Goal: Task Accomplishment & Management: Manage account settings

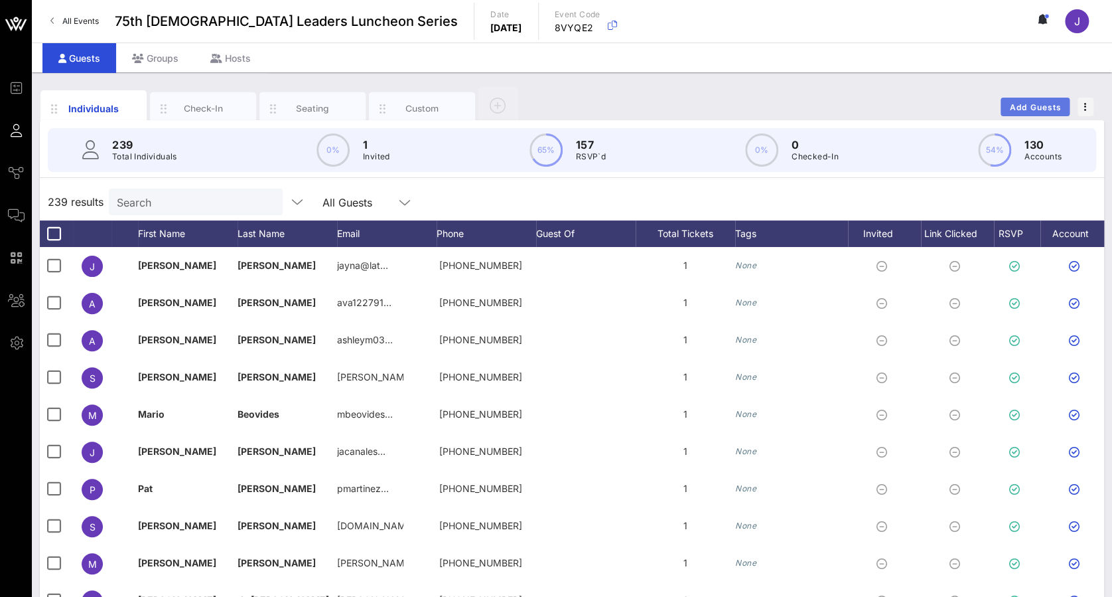
click at [1038, 98] on button "Add Guests" at bounding box center [1035, 107] width 69 height 19
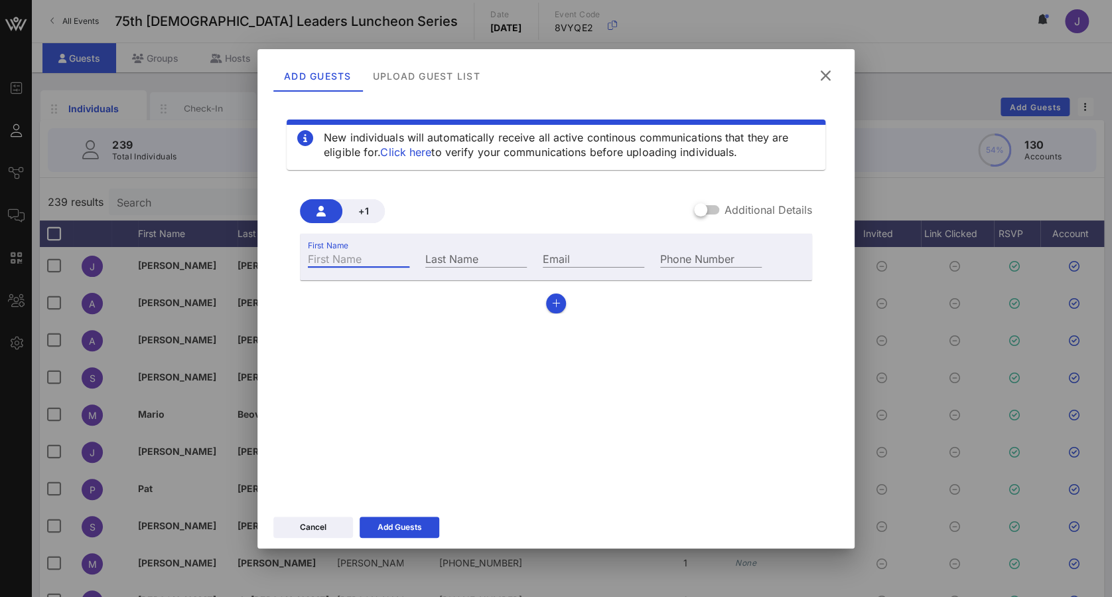
click at [370, 263] on input "First Name" at bounding box center [359, 258] width 102 height 17
type input "[PERSON_NAME]"
click at [406, 530] on div "Add Guests" at bounding box center [400, 526] width 44 height 13
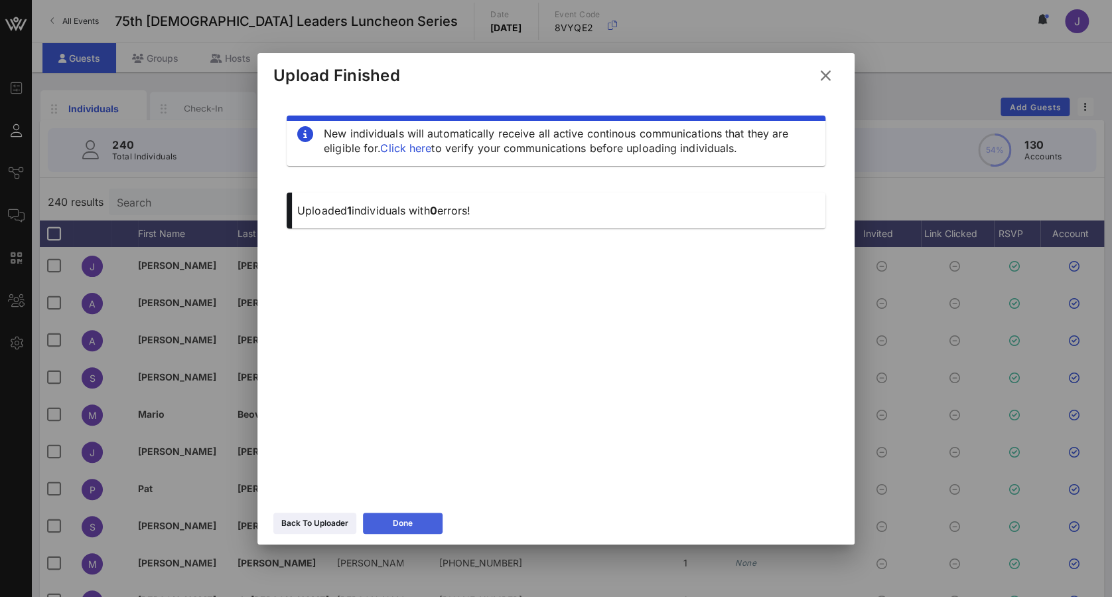
click at [412, 526] on div "Done" at bounding box center [403, 522] width 20 height 13
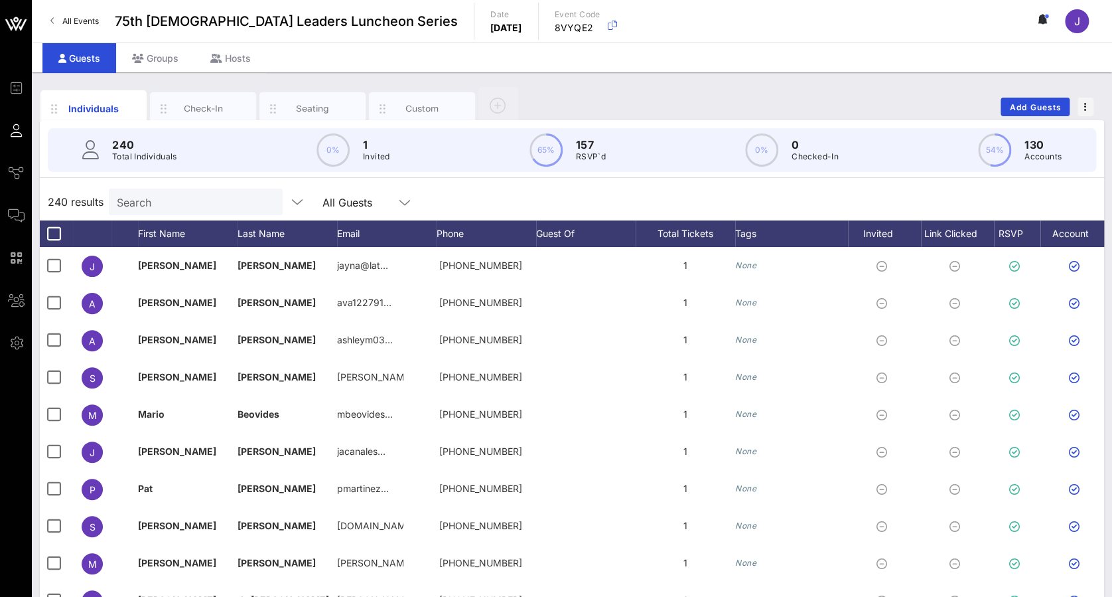
click at [212, 216] on div "240 results Search All Guests" at bounding box center [572, 201] width 1064 height 37
click at [208, 209] on input "text" at bounding box center [194, 201] width 155 height 17
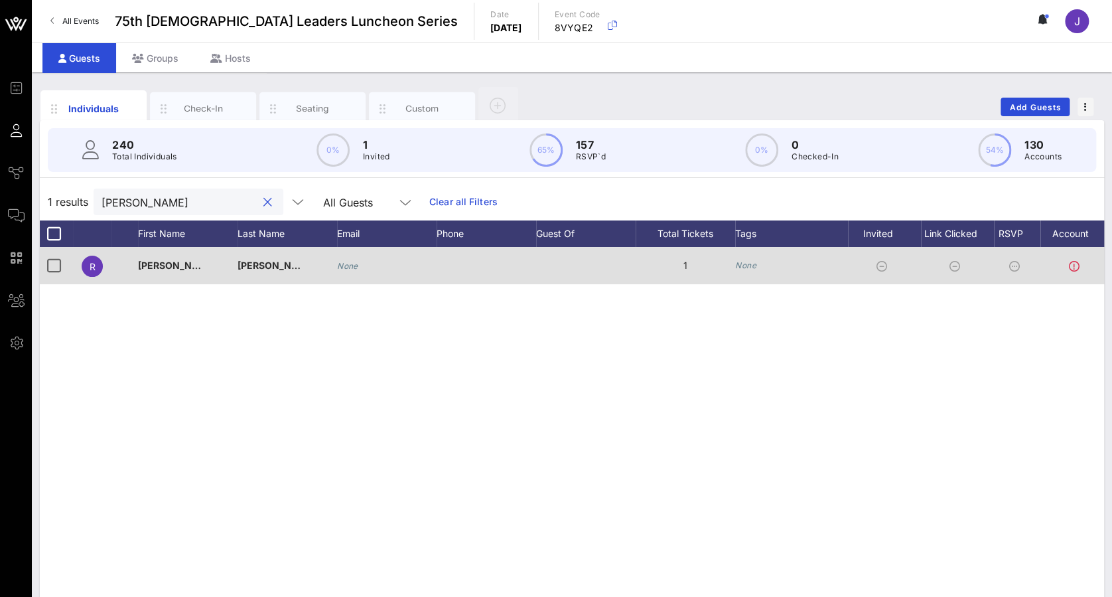
type input "[PERSON_NAME]"
click at [1007, 263] on div at bounding box center [1017, 265] width 46 height 37
click at [1009, 268] on icon at bounding box center [1014, 266] width 11 height 11
click at [789, 275] on div "None" at bounding box center [791, 265] width 113 height 37
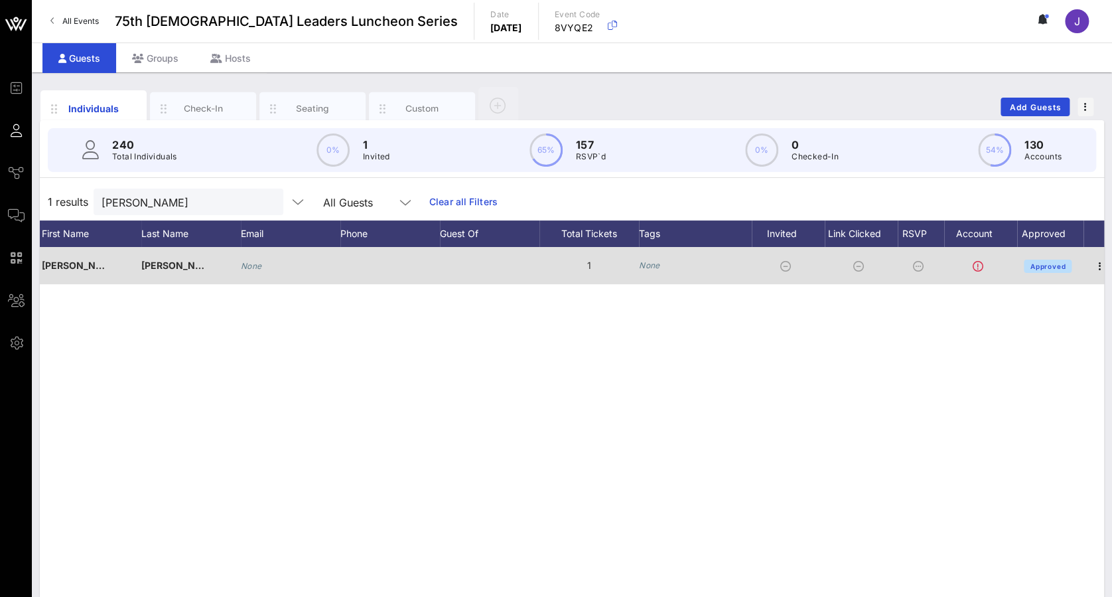
scroll to position [0, 109]
click at [1095, 259] on span "button" at bounding box center [1087, 266] width 19 height 16
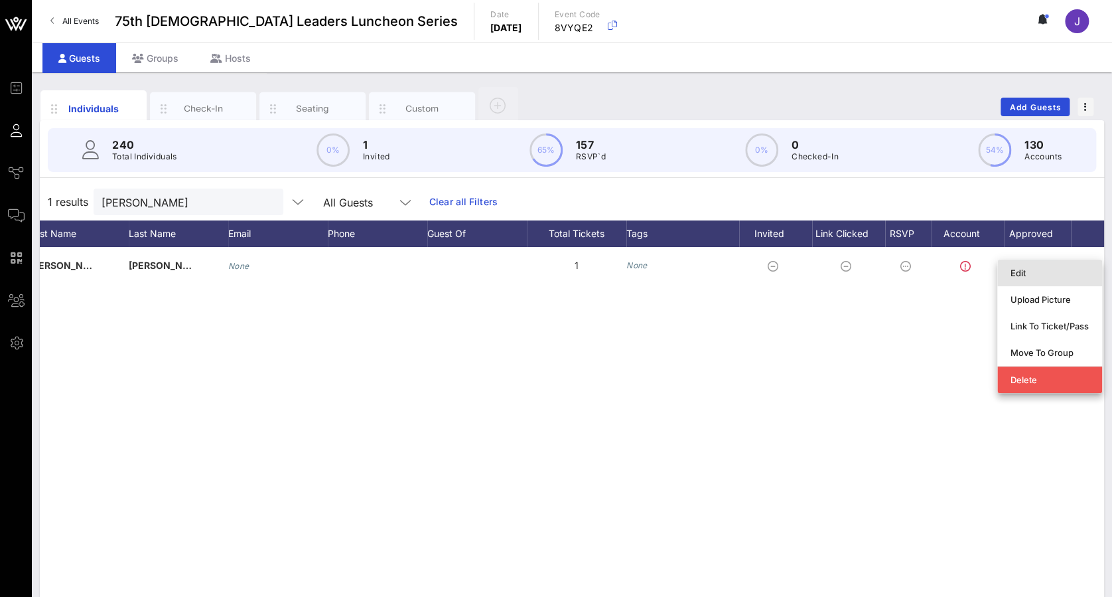
click at [1070, 279] on div "Edit" at bounding box center [1050, 272] width 78 height 21
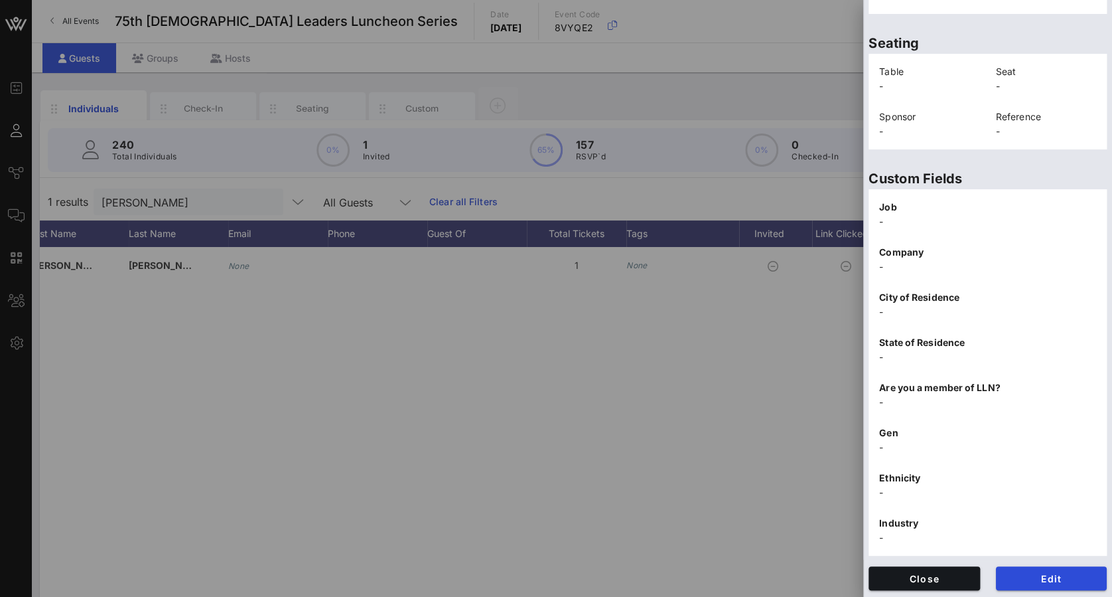
scroll to position [271, 0]
click at [1031, 572] on span "Edit" at bounding box center [1052, 576] width 90 height 11
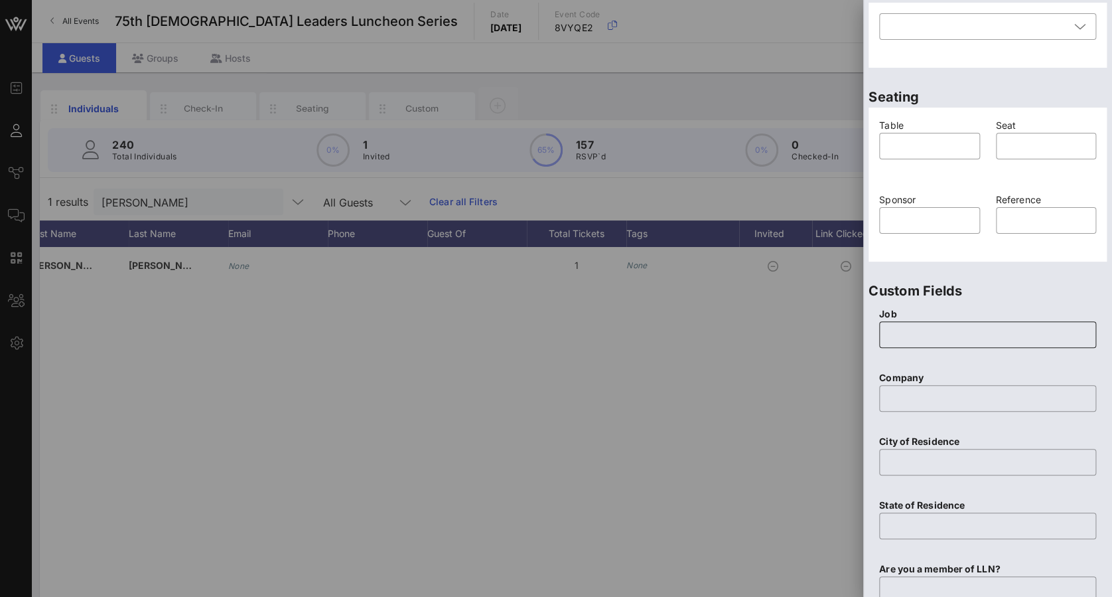
click at [983, 336] on input "text" at bounding box center [987, 334] width 201 height 21
click at [977, 395] on input "text" at bounding box center [987, 398] width 201 height 21
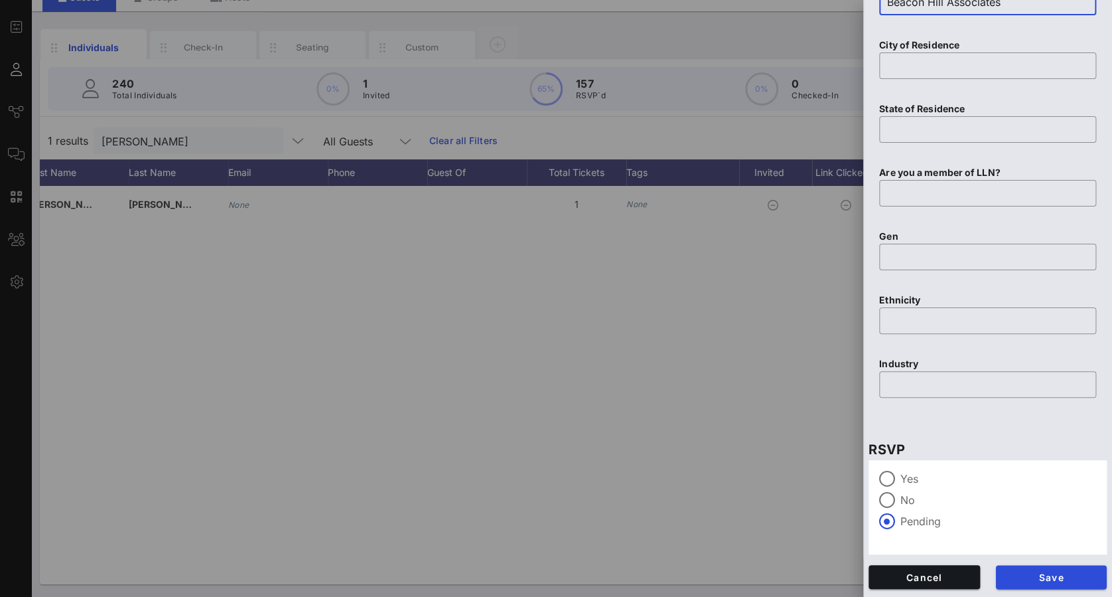
scroll to position [62, 0]
type input "Beacon Hill Associates"
click at [913, 482] on label "Yes" at bounding box center [999, 478] width 196 height 13
click at [1049, 573] on span "Save" at bounding box center [1052, 576] width 90 height 11
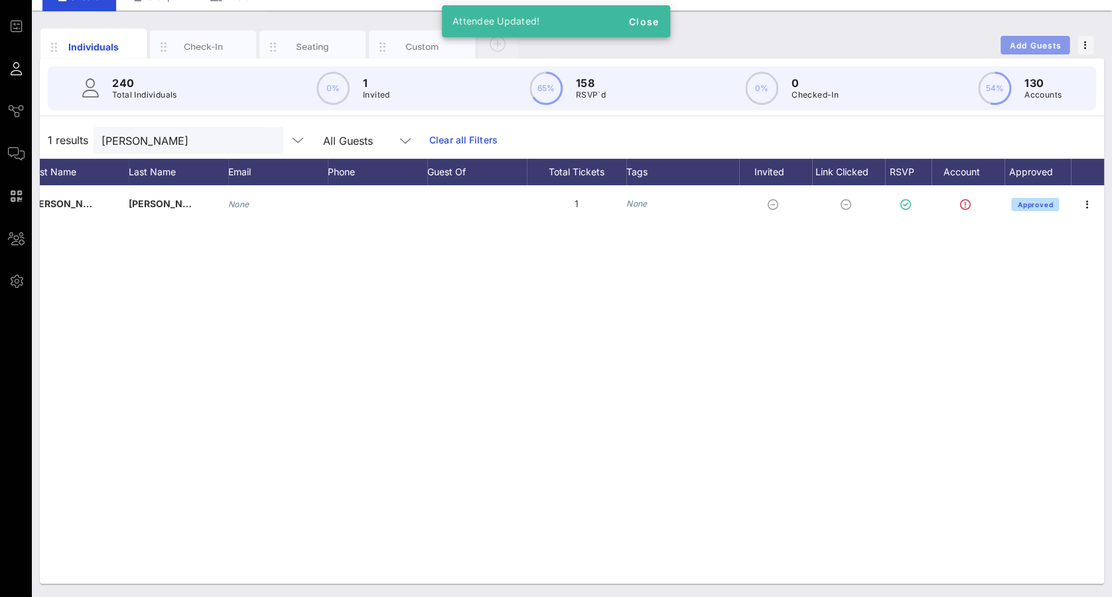
click at [1041, 44] on span "Add Guests" at bounding box center [1035, 45] width 52 height 10
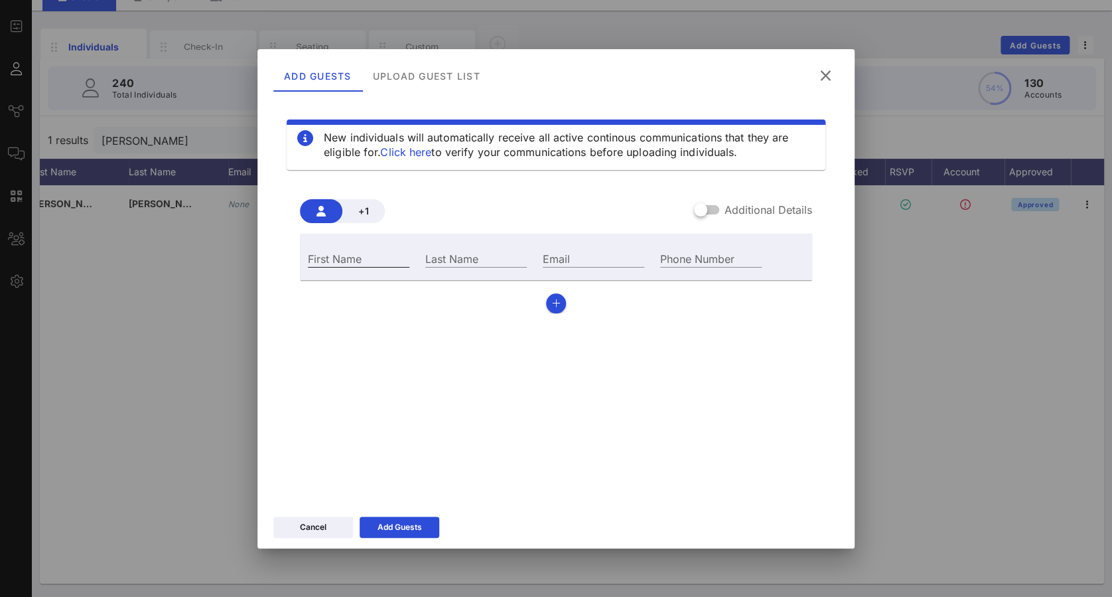
click at [316, 259] on input "First Name" at bounding box center [359, 258] width 102 height 17
type input "[PERSON_NAME]"
type input "Hill"
click at [425, 522] on button "Add Guests" at bounding box center [400, 526] width 80 height 21
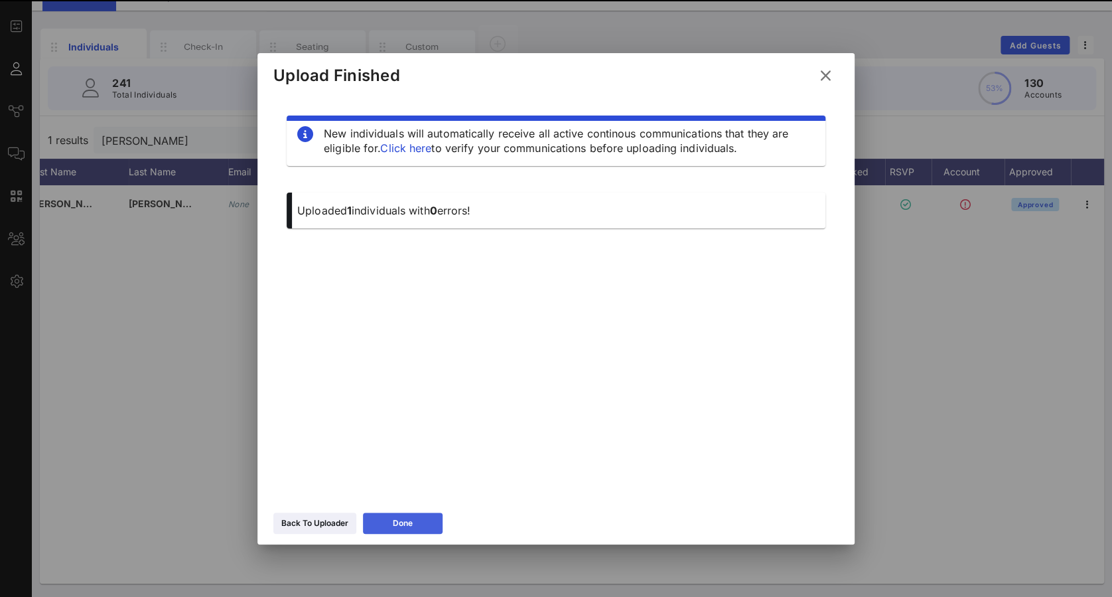
click at [425, 522] on button "Done" at bounding box center [403, 522] width 80 height 21
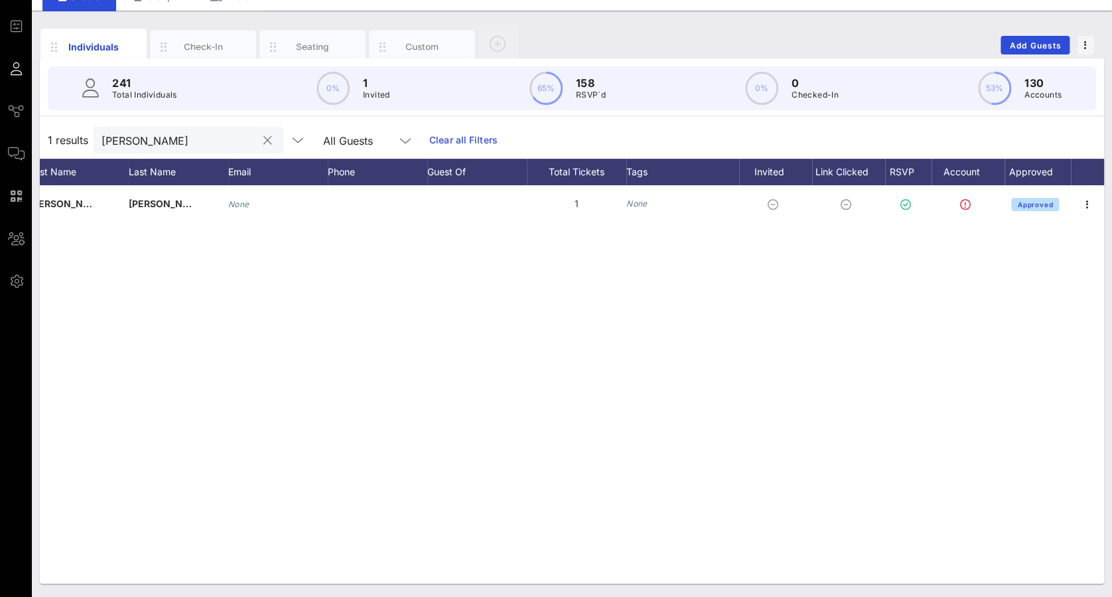
click at [194, 148] on input "[PERSON_NAME]" at bounding box center [179, 139] width 155 height 17
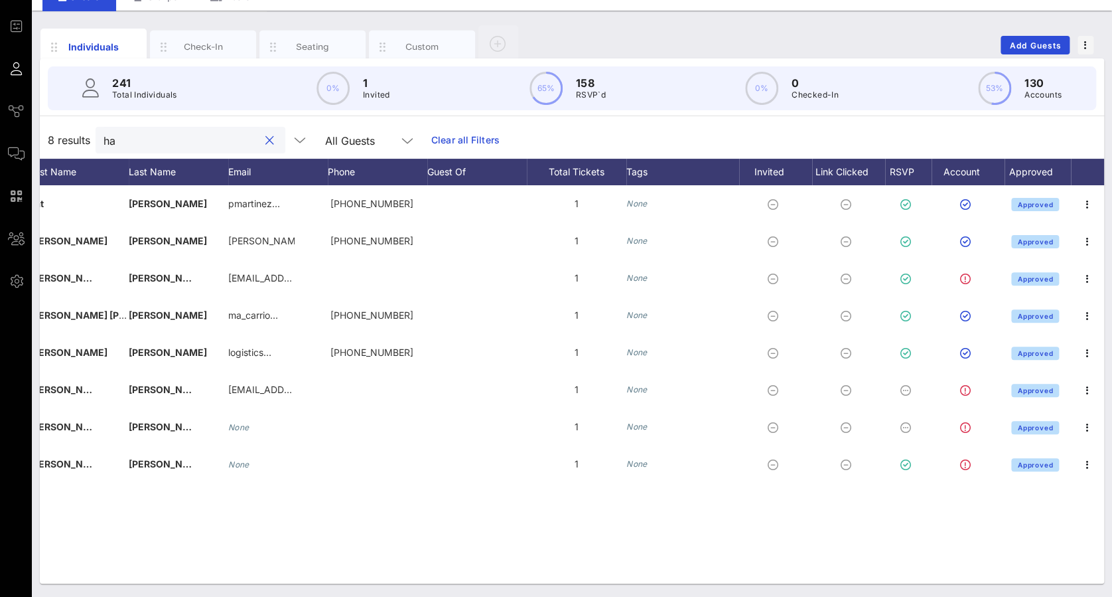
type input "h"
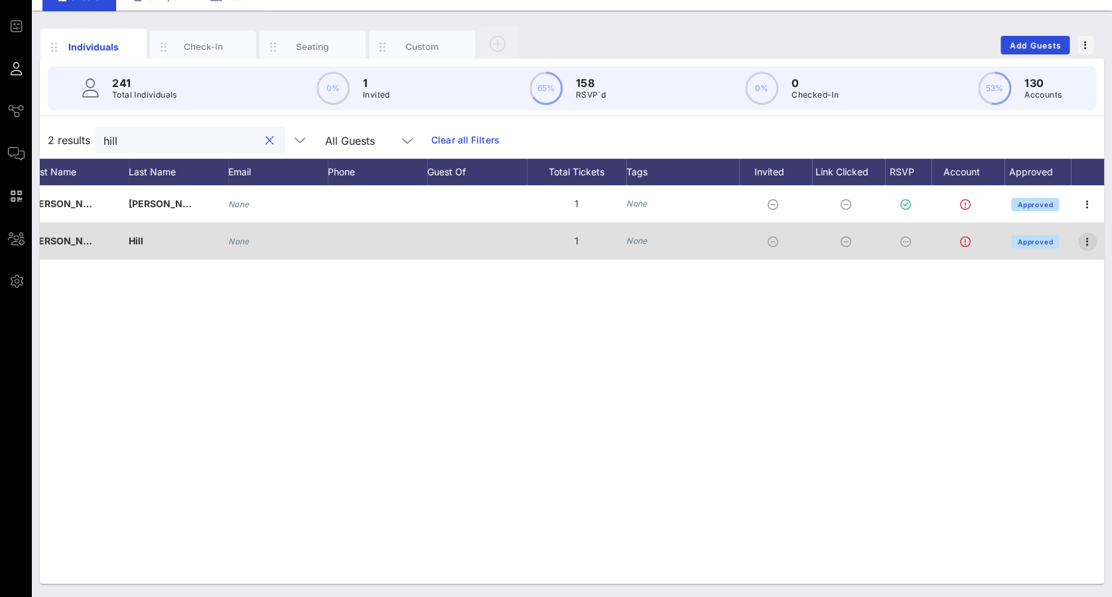
type input "hill"
click at [1090, 242] on icon "button" at bounding box center [1088, 242] width 16 height 16
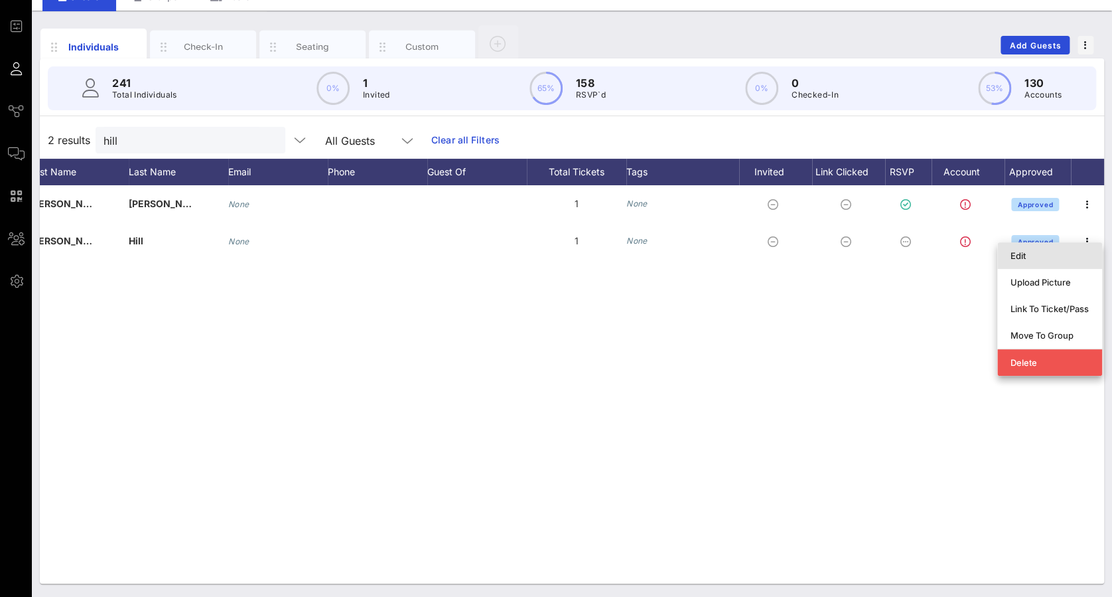
click at [1088, 263] on div "Edit" at bounding box center [1050, 255] width 78 height 21
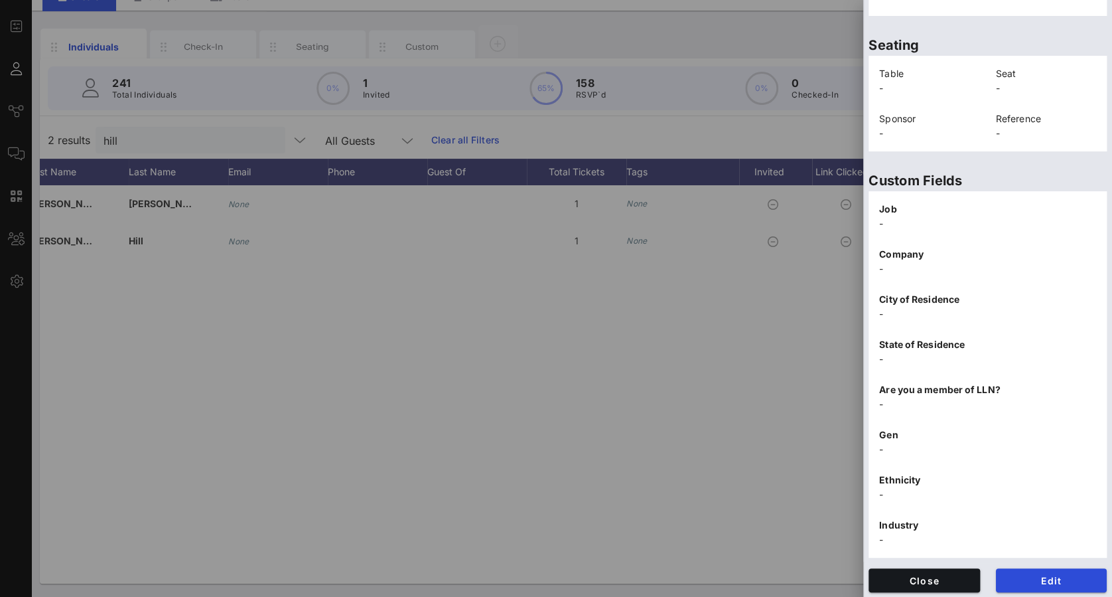
scroll to position [271, 0]
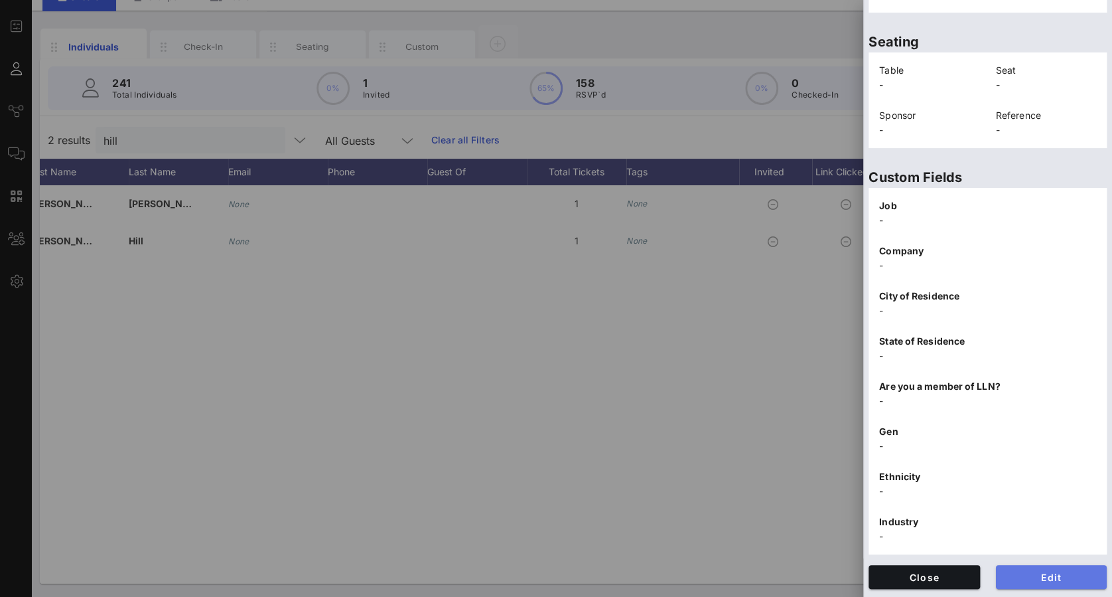
click at [1027, 579] on span "Edit" at bounding box center [1052, 576] width 90 height 11
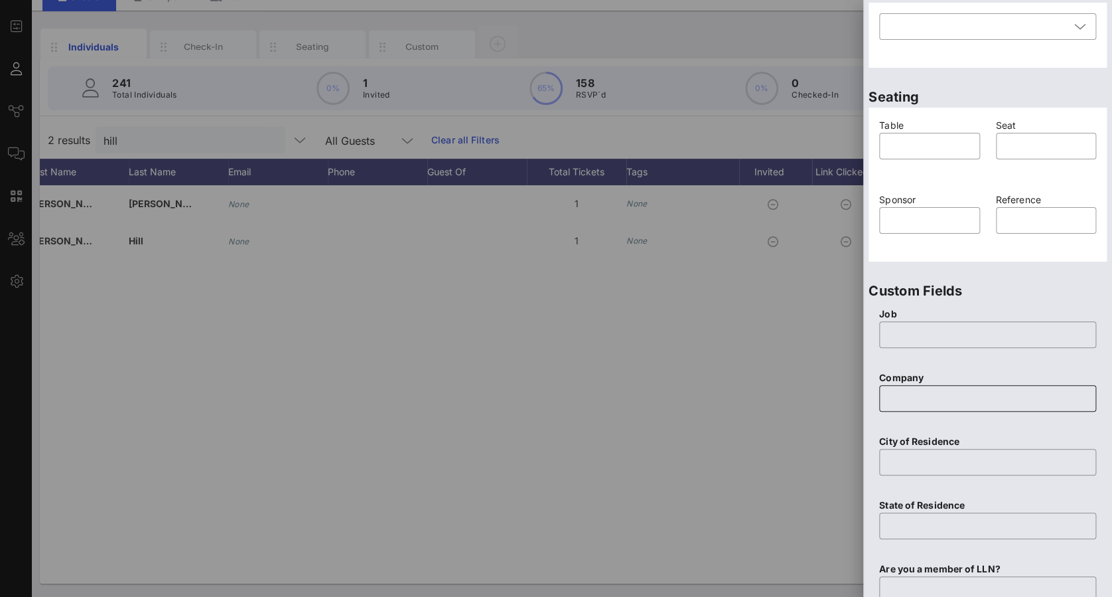
click at [927, 399] on input "text" at bounding box center [987, 398] width 201 height 21
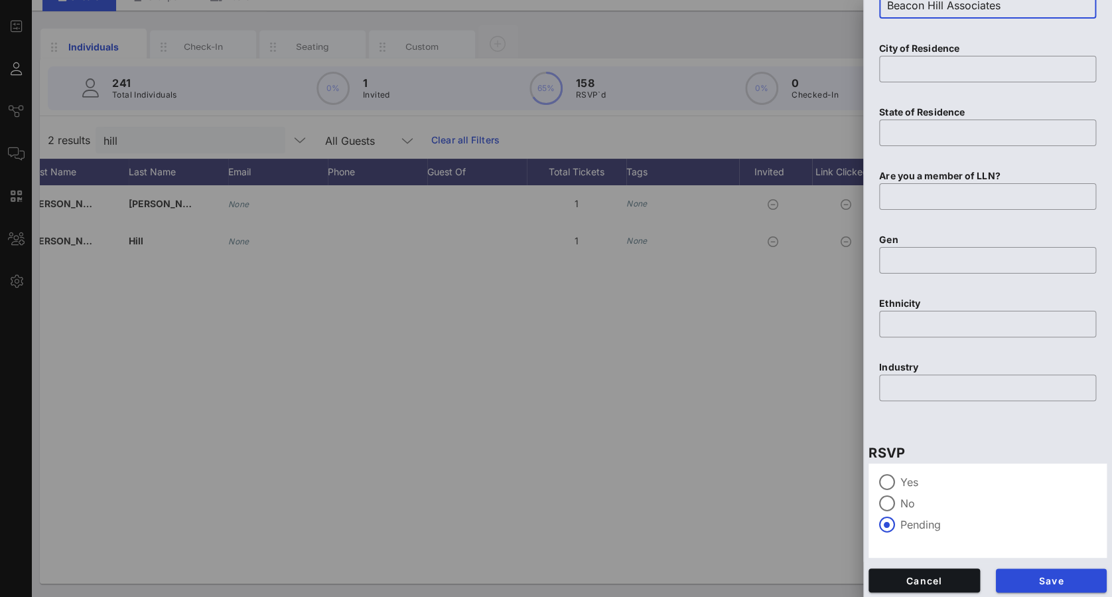
scroll to position [667, 0]
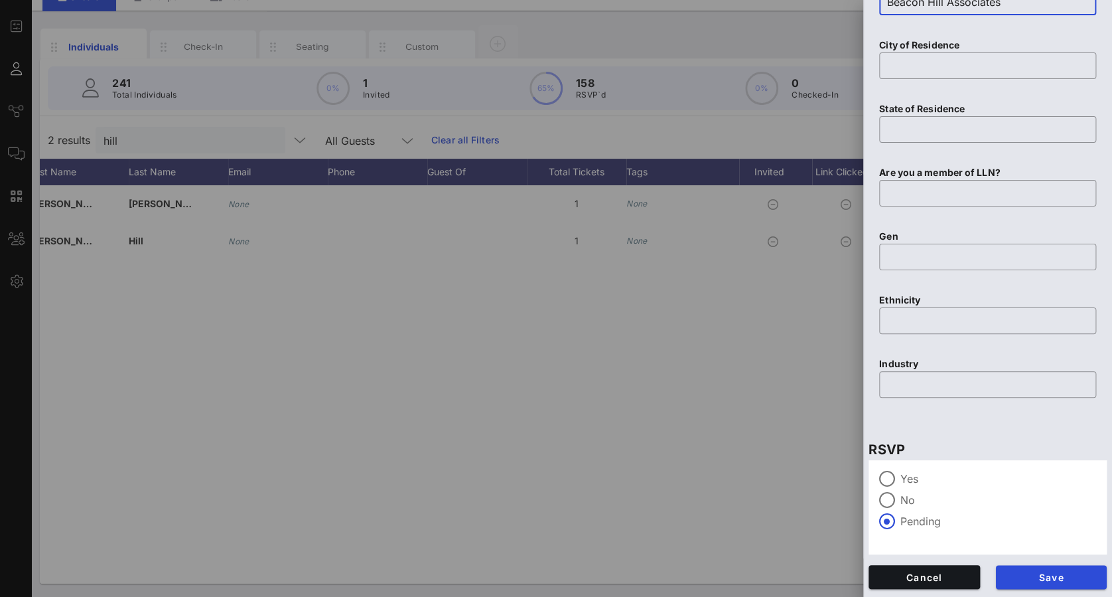
type input "Beacon Hill Associates"
click at [951, 483] on label "Yes" at bounding box center [999, 478] width 196 height 13
click at [1021, 573] on span "Save" at bounding box center [1052, 576] width 90 height 11
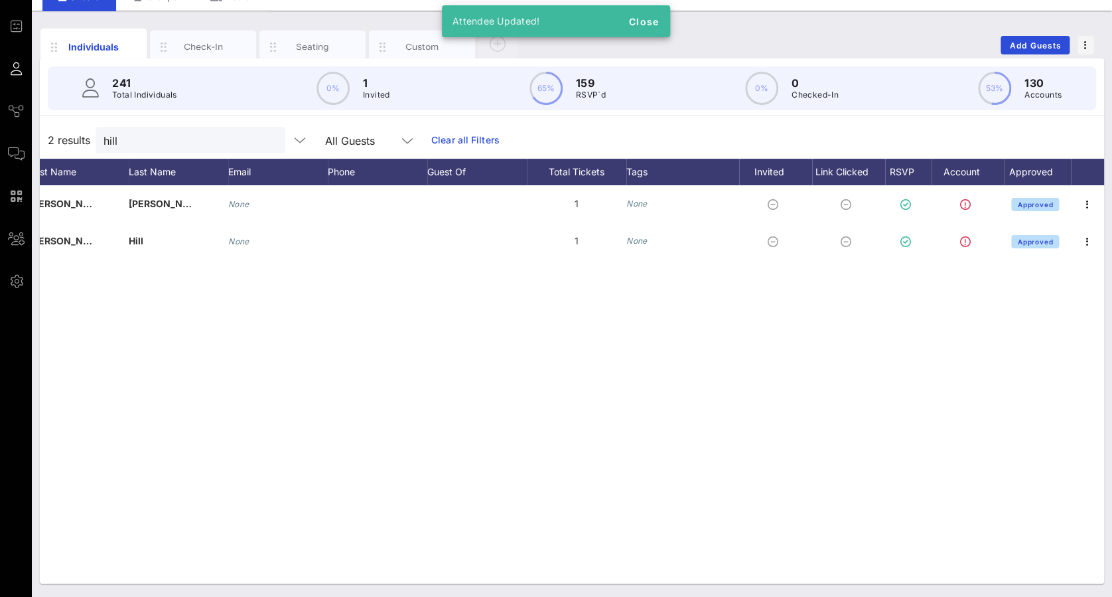
scroll to position [0, 0]
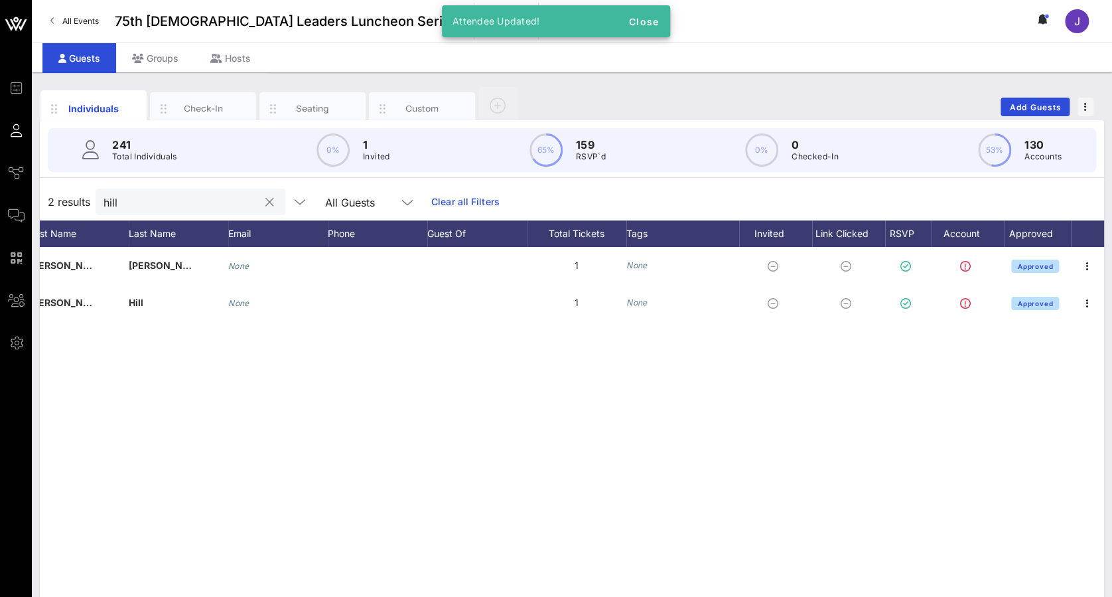
click at [265, 206] on button "clear icon" at bounding box center [269, 202] width 9 height 13
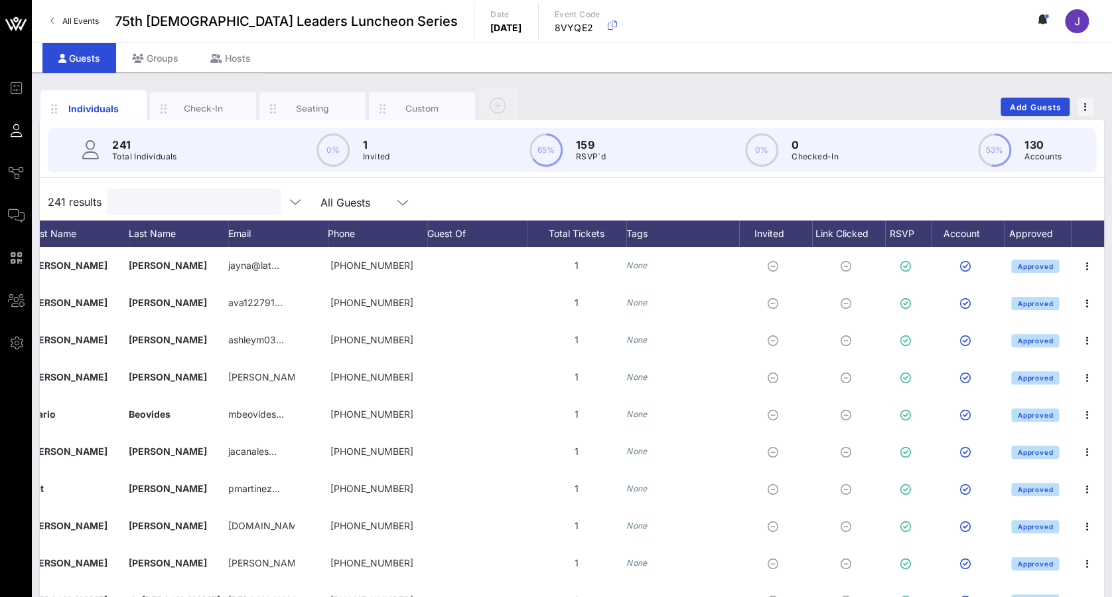
click at [170, 206] on input "text" at bounding box center [192, 201] width 155 height 17
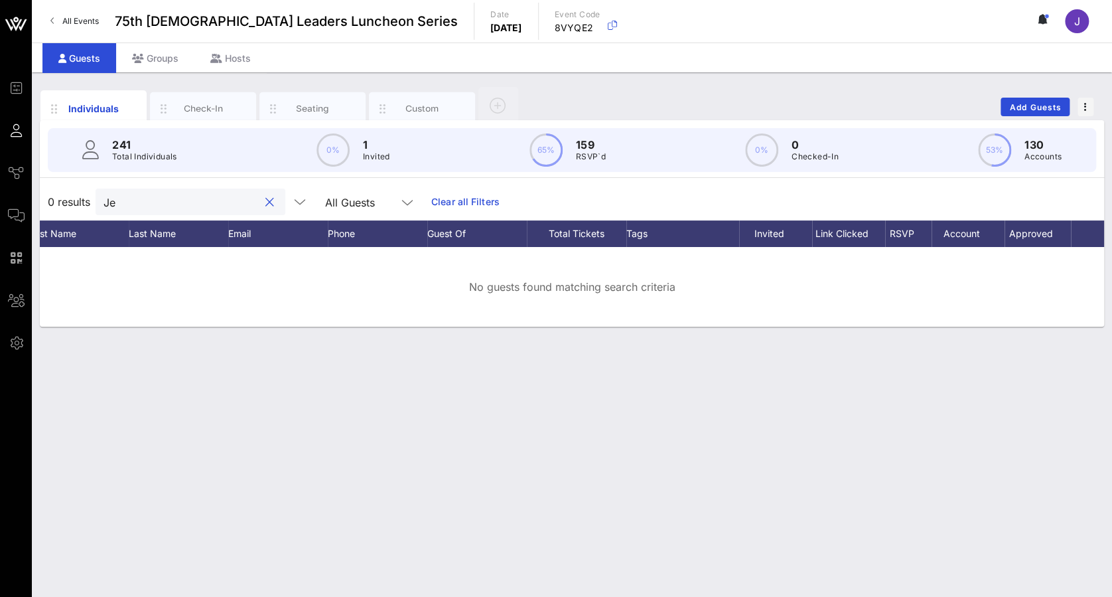
type input "J"
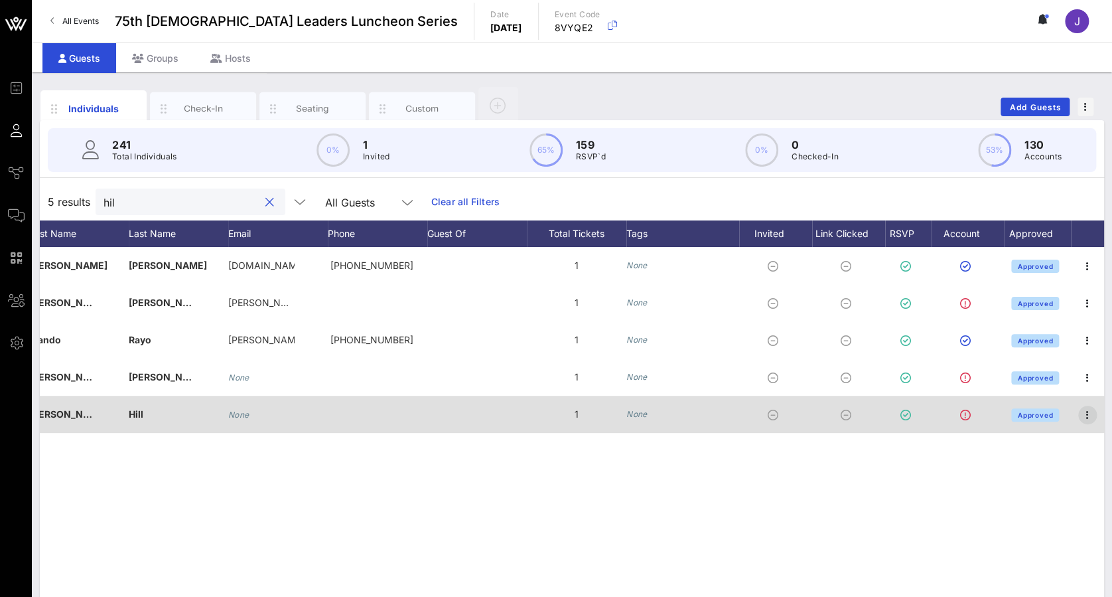
type input "hil"
click at [1096, 419] on span "button" at bounding box center [1087, 415] width 19 height 16
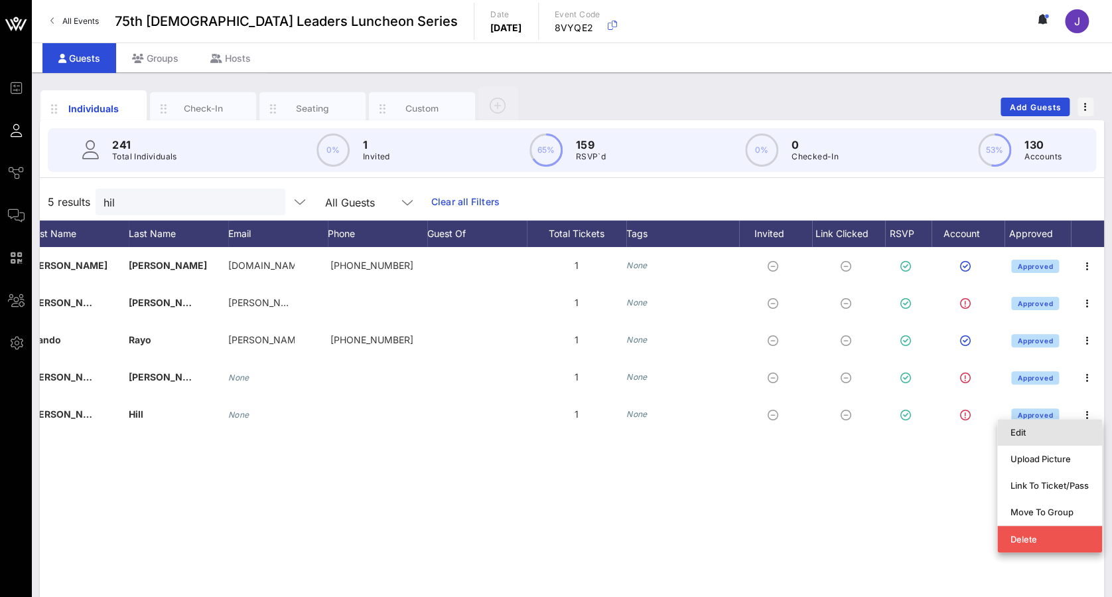
click at [1076, 431] on div "Edit" at bounding box center [1050, 432] width 78 height 11
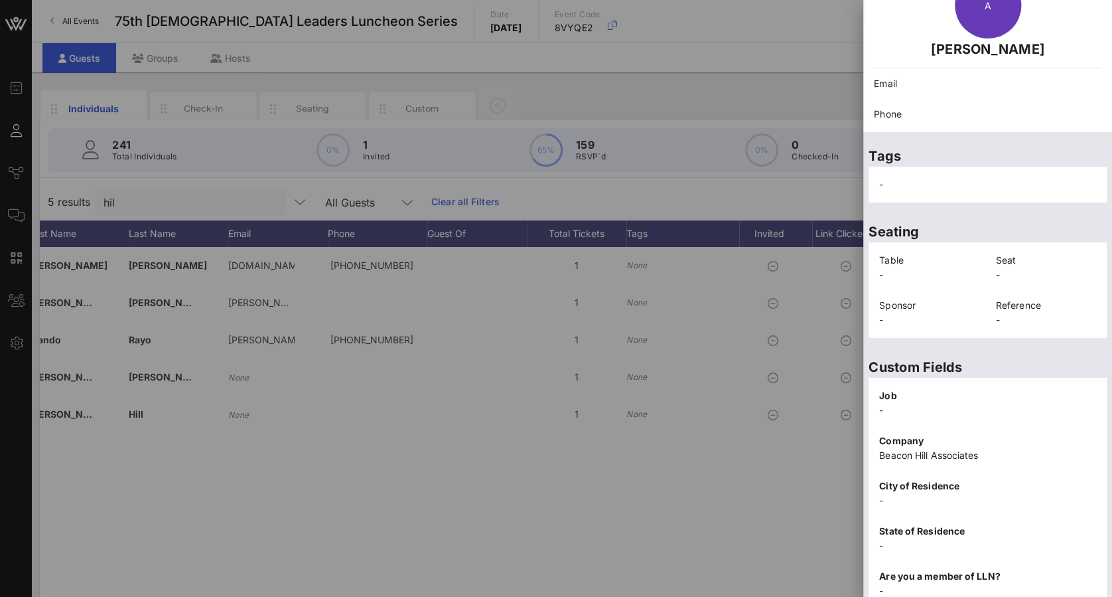
scroll to position [265, 0]
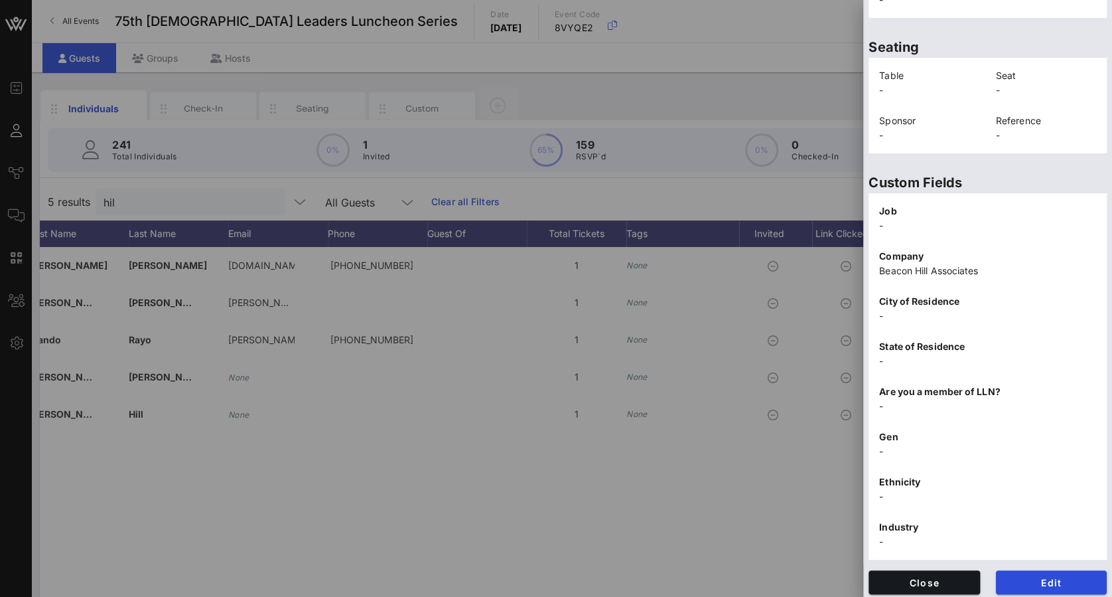
click at [759, 465] on div at bounding box center [556, 298] width 1112 height 597
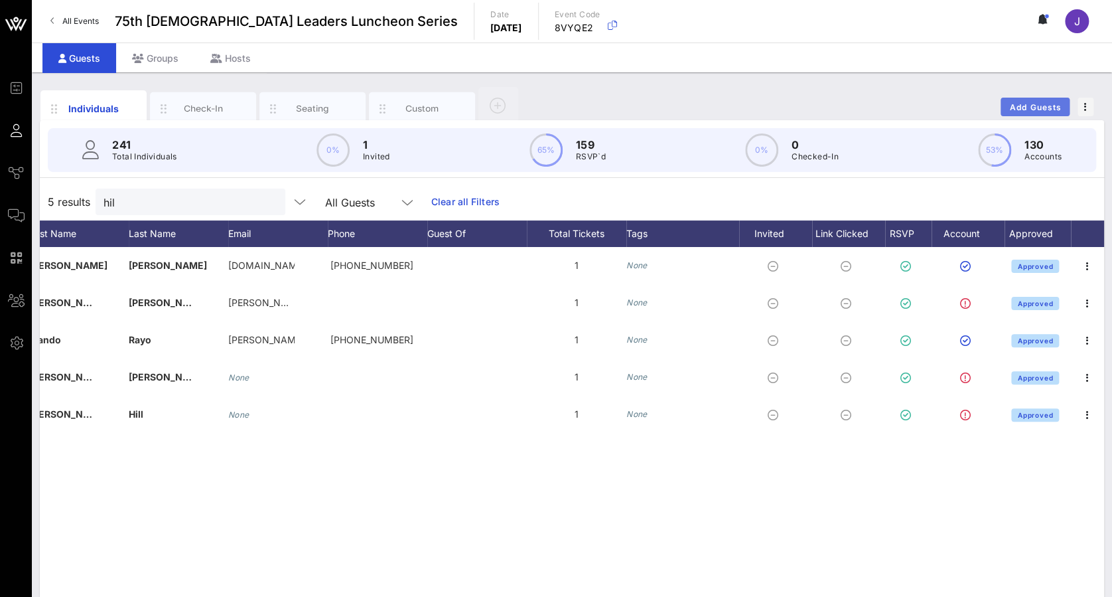
click at [1027, 109] on span "Add Guests" at bounding box center [1035, 107] width 52 height 10
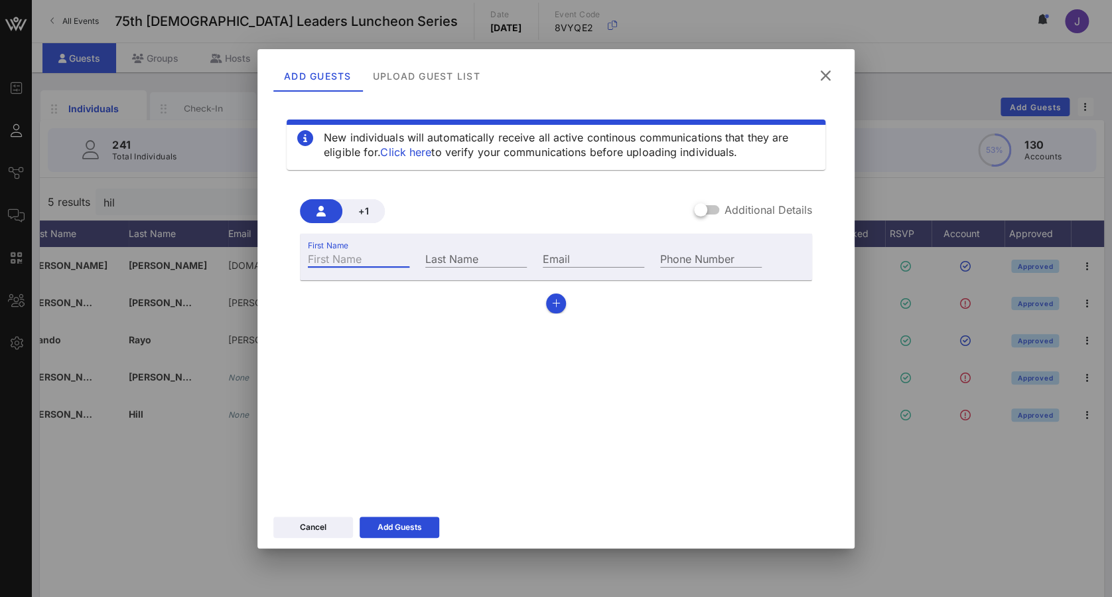
click at [368, 255] on input "First Name" at bounding box center [359, 258] width 102 height 17
type input "[PERSON_NAME]"
click at [391, 518] on button "Add Guests" at bounding box center [400, 526] width 80 height 21
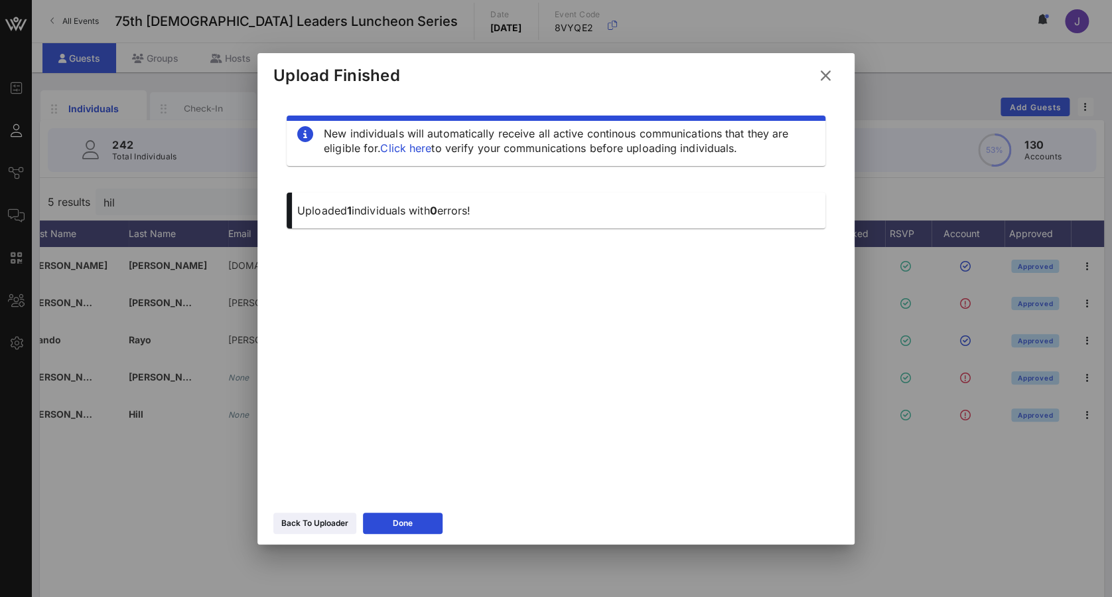
click at [1027, 110] on div at bounding box center [556, 298] width 1112 height 597
click at [1029, 105] on div at bounding box center [556, 298] width 1112 height 597
drag, startPoint x: 397, startPoint y: 529, endPoint x: 449, endPoint y: 502, distance: 59.1
click at [397, 529] on button "Done" at bounding box center [403, 522] width 80 height 21
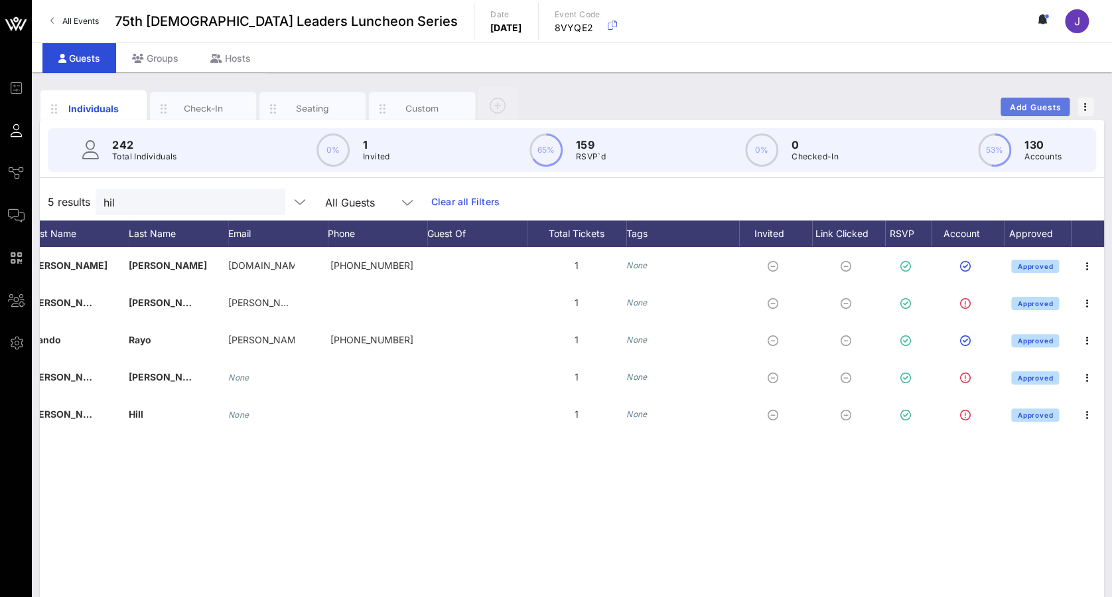
click at [1026, 112] on button "Add Guests" at bounding box center [1035, 107] width 69 height 19
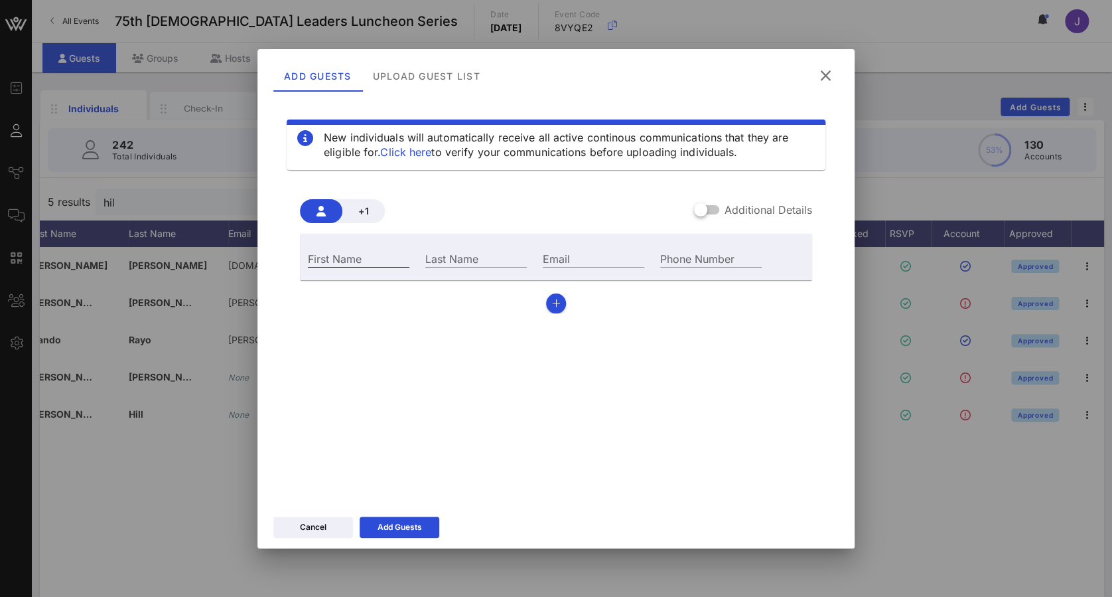
click at [369, 261] on input "First Name" at bounding box center [359, 258] width 102 height 17
type input "[PERSON_NAME]"
click at [392, 522] on div "Add Guests" at bounding box center [400, 526] width 44 height 13
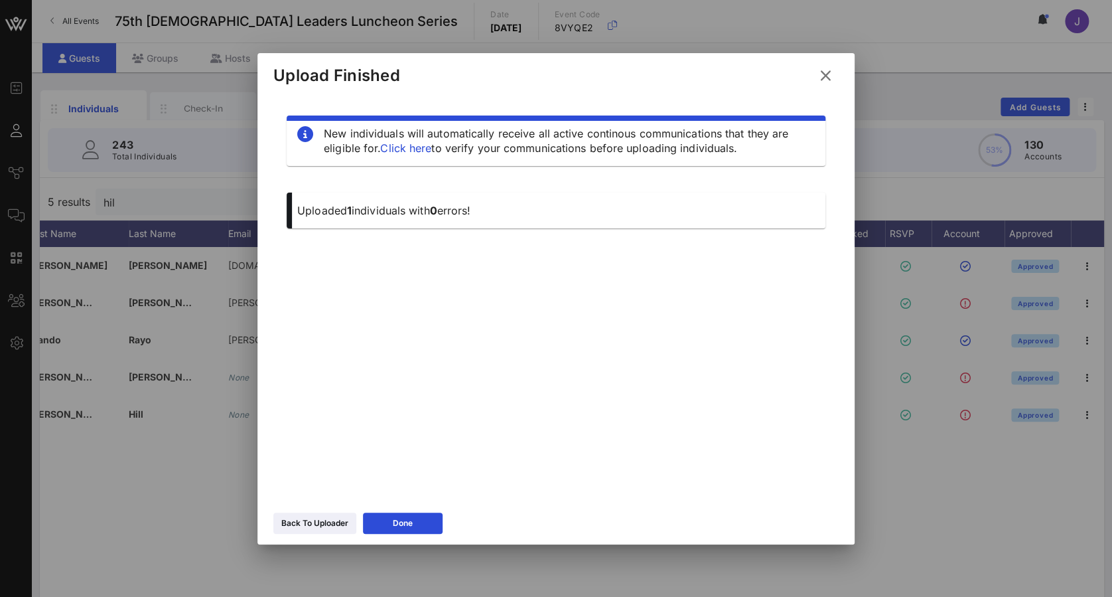
click at [417, 519] on button "Done" at bounding box center [403, 522] width 80 height 21
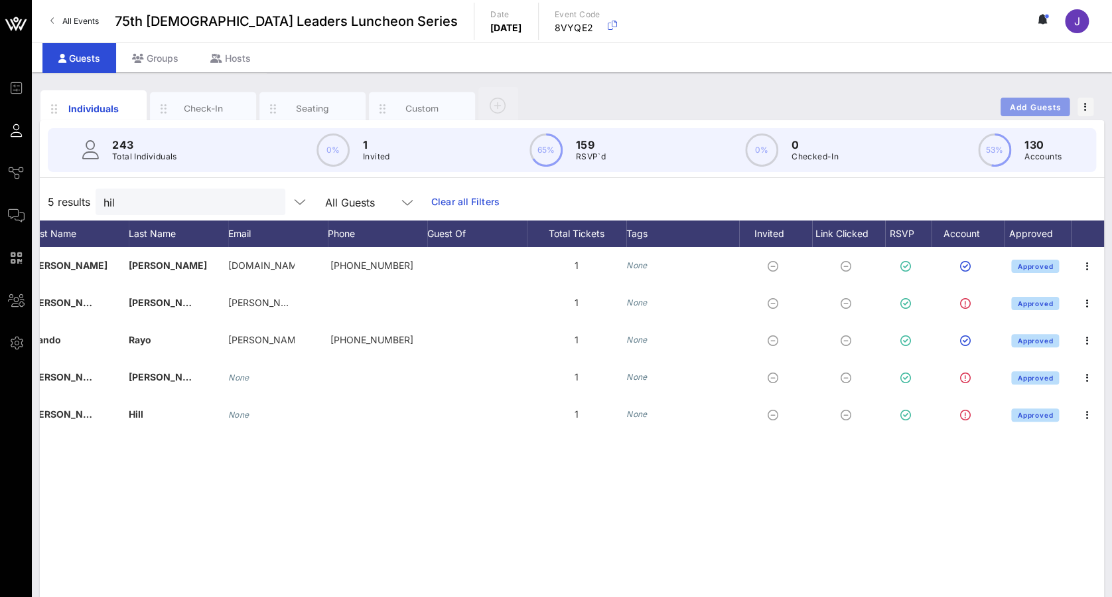
click at [1041, 103] on span "Add Guests" at bounding box center [1035, 107] width 52 height 10
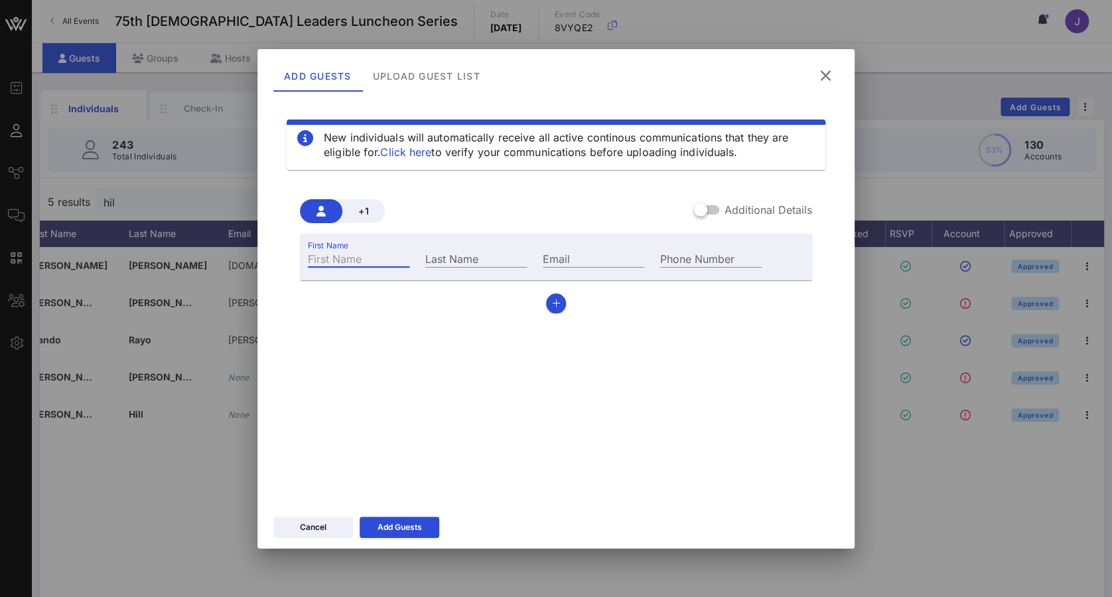
click at [346, 253] on div "First Name" at bounding box center [359, 258] width 102 height 17
type input "[PERSON_NAME]"
click at [367, 364] on div "New individuals will automatically receive all active continous communications …" at bounding box center [555, 297] width 565 height 398
click at [401, 527] on icon at bounding box center [399, 526] width 11 height 11
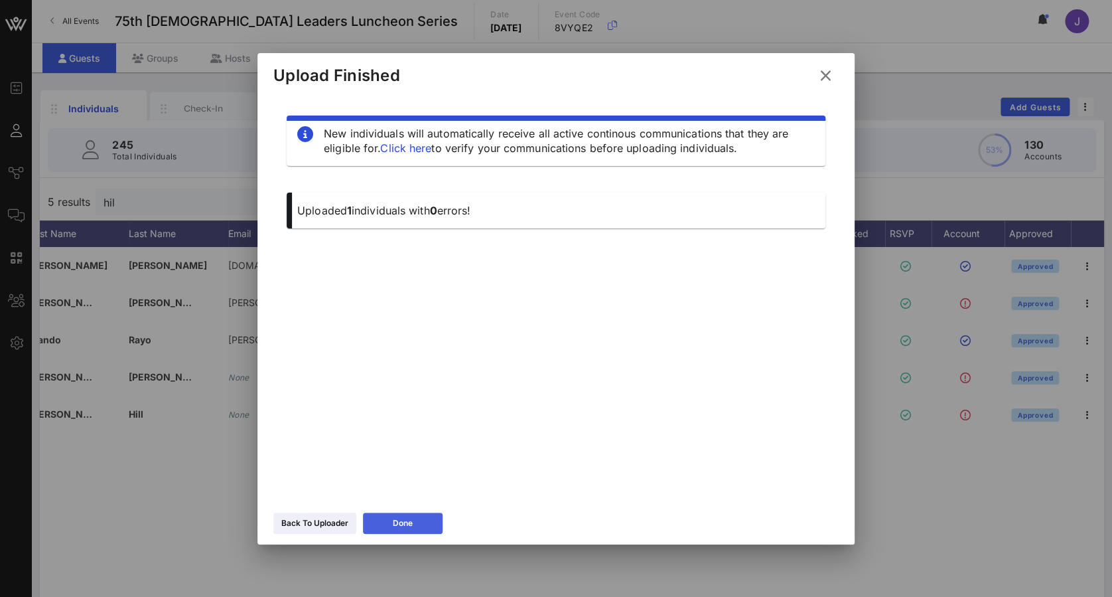
click at [410, 526] on div "Done" at bounding box center [403, 522] width 20 height 13
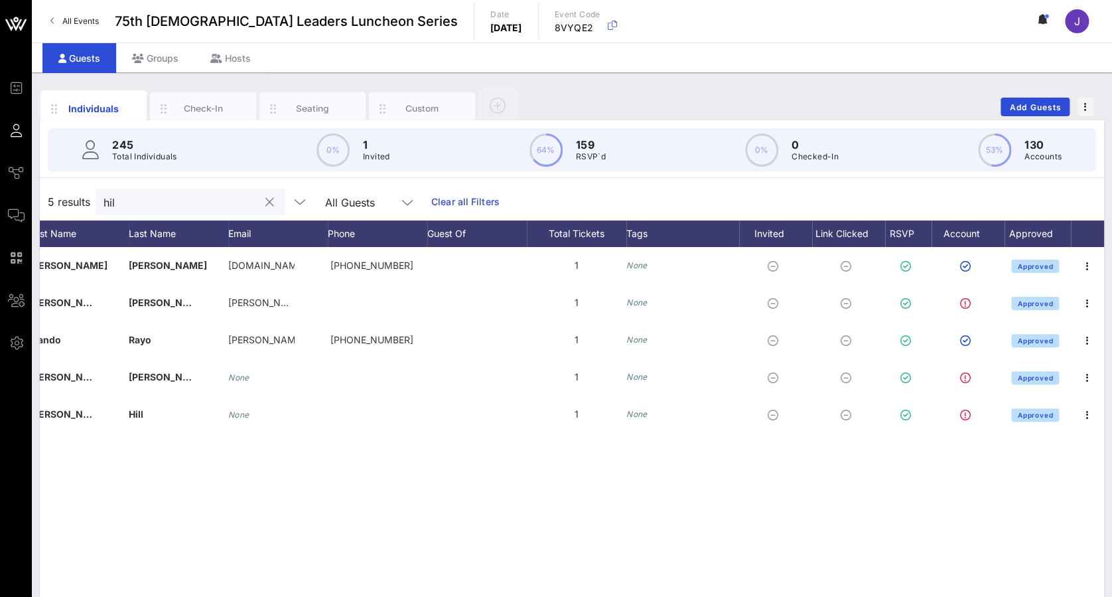
click at [265, 203] on button "clear icon" at bounding box center [269, 202] width 9 height 13
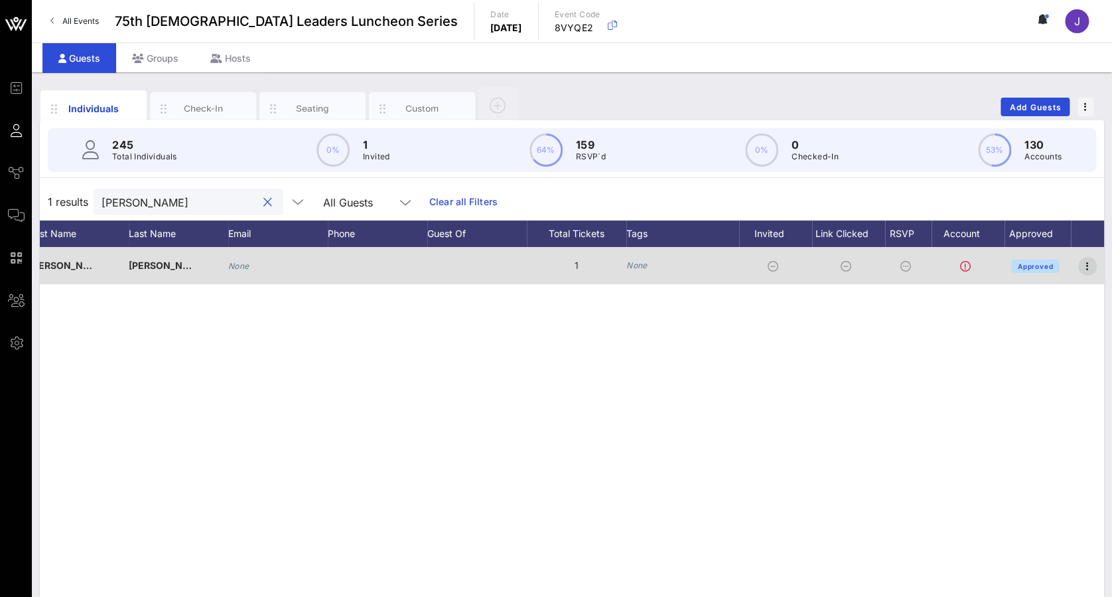
type input "[PERSON_NAME]"
click at [1093, 267] on icon "button" at bounding box center [1088, 266] width 16 height 16
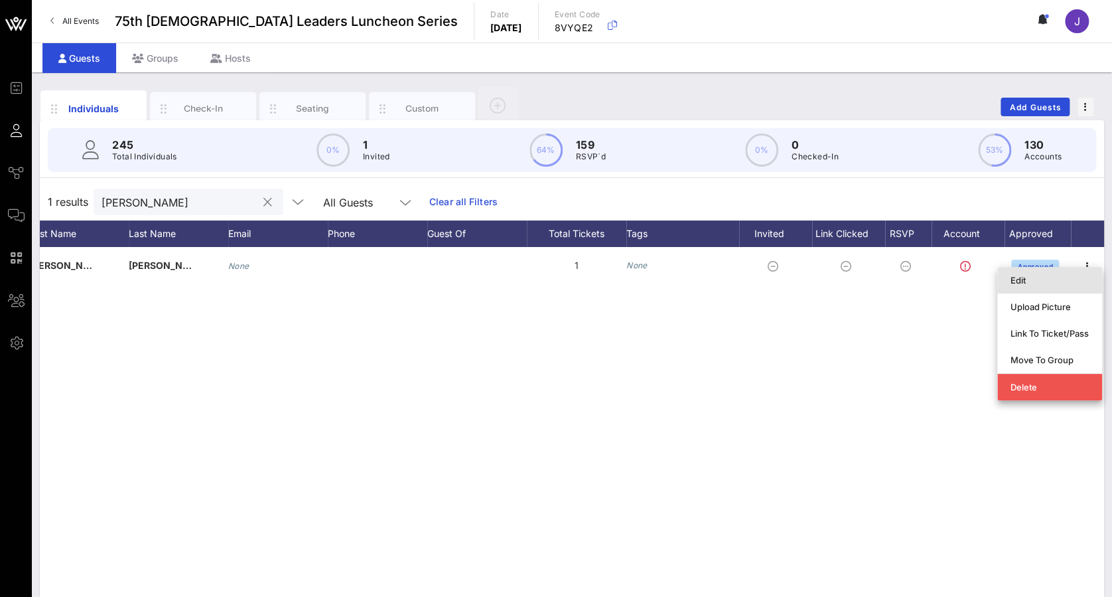
click at [1035, 275] on div "Edit" at bounding box center [1050, 280] width 78 height 11
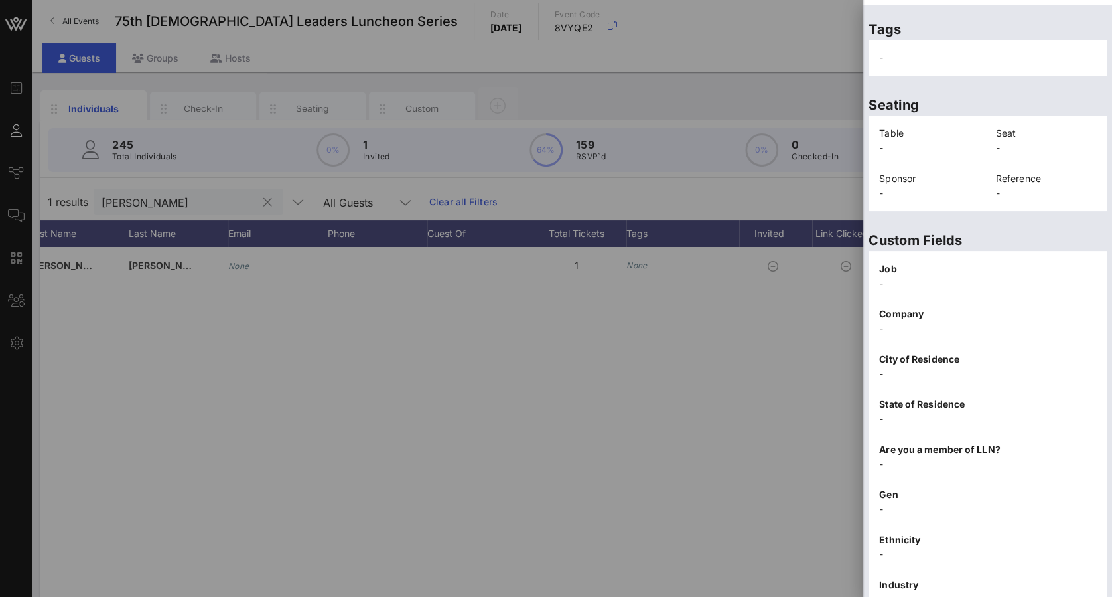
scroll to position [271, 0]
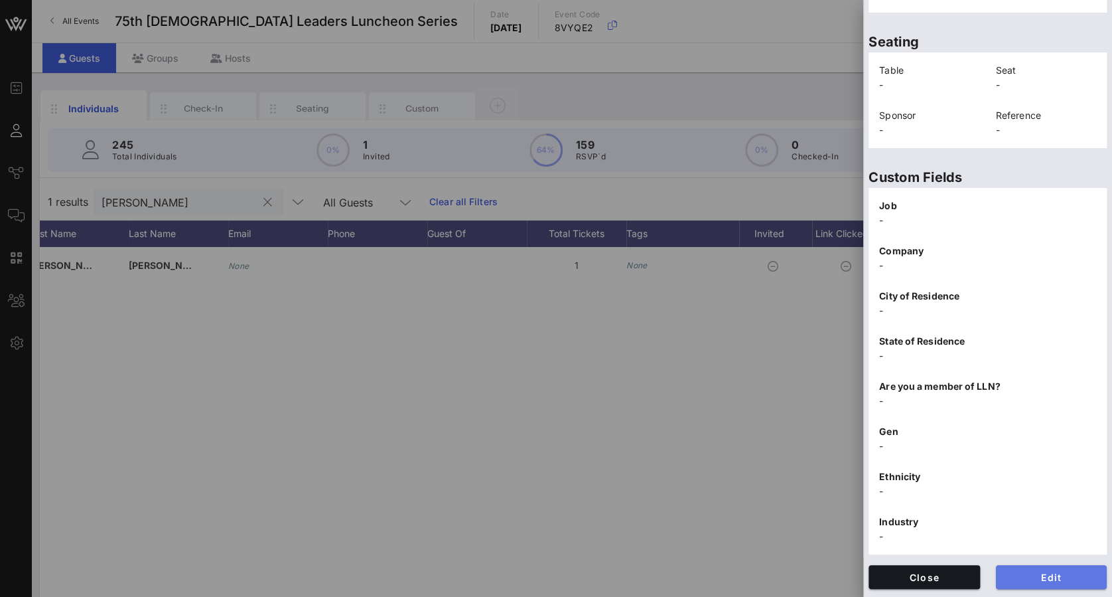
click at [1051, 579] on span "Edit" at bounding box center [1052, 576] width 90 height 11
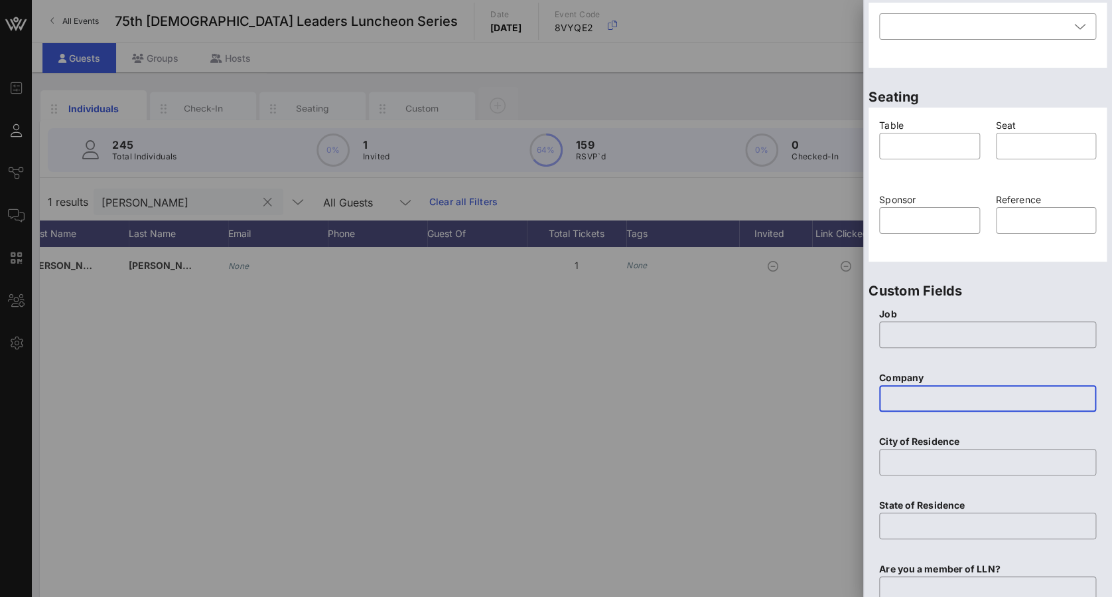
click at [974, 396] on input "text" at bounding box center [987, 398] width 201 height 21
click at [975, 399] on input "Beacon Hill Associates" at bounding box center [987, 398] width 201 height 21
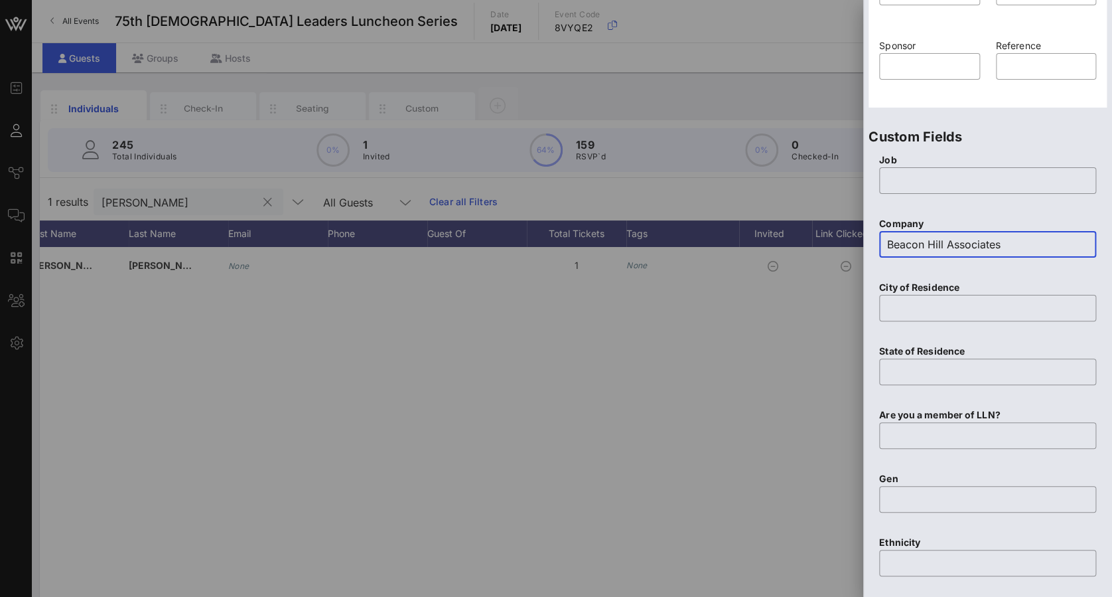
scroll to position [624, 0]
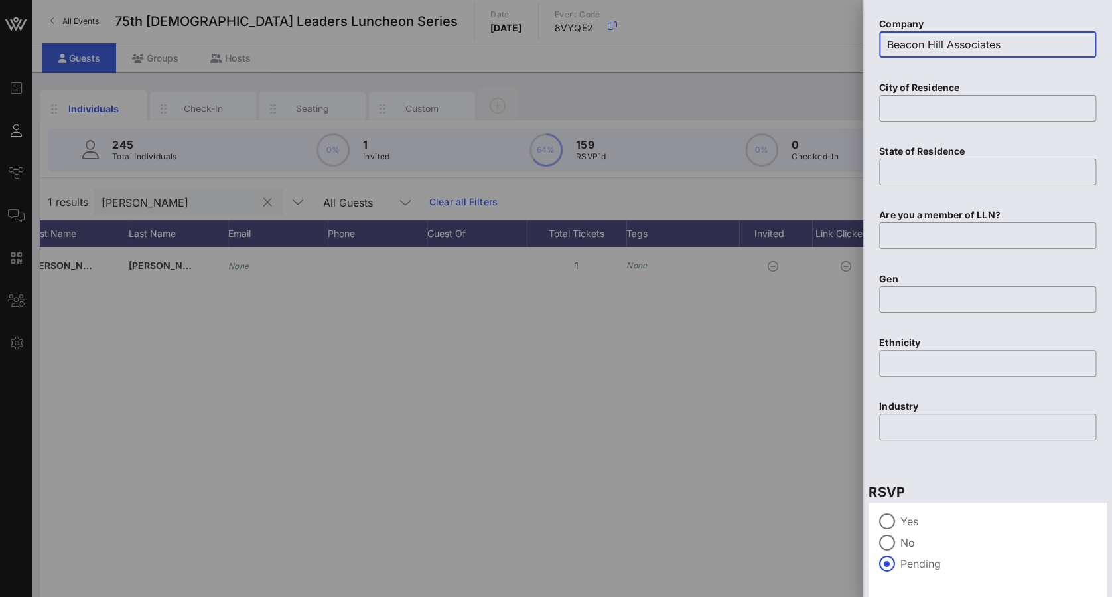
type input "Beacon Hill Associates"
click at [930, 515] on label "Yes" at bounding box center [999, 520] width 196 height 13
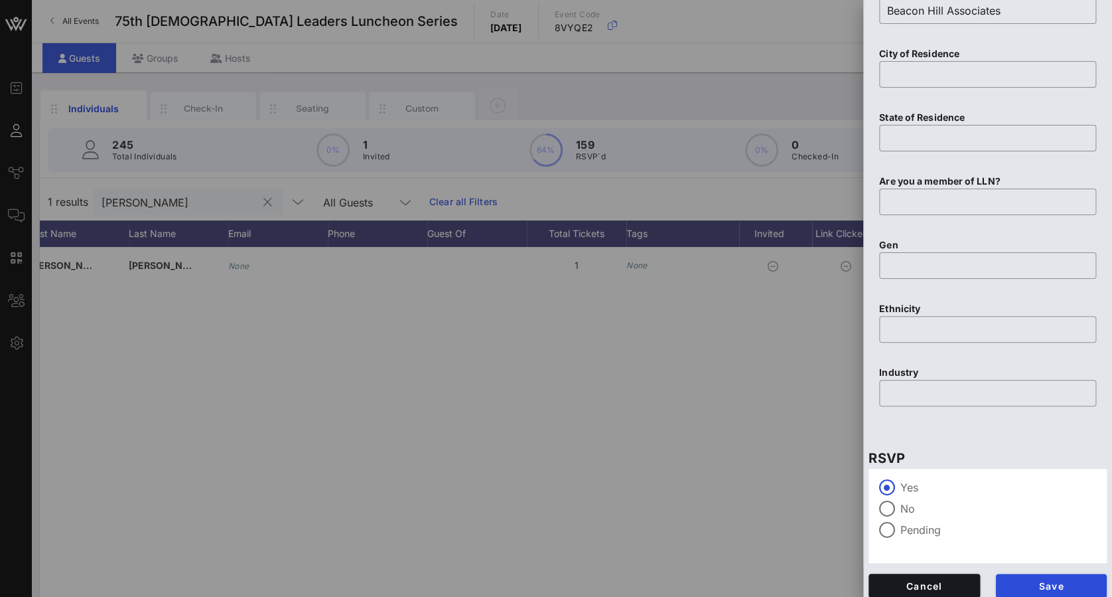
scroll to position [667, 0]
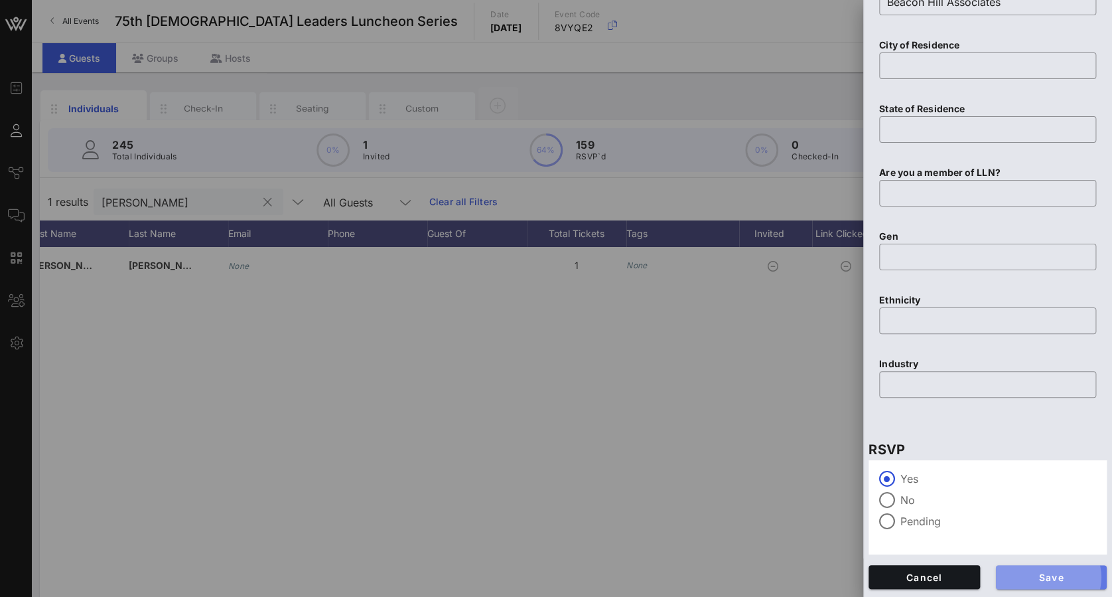
click at [1042, 582] on button "Save" at bounding box center [1051, 577] width 111 height 24
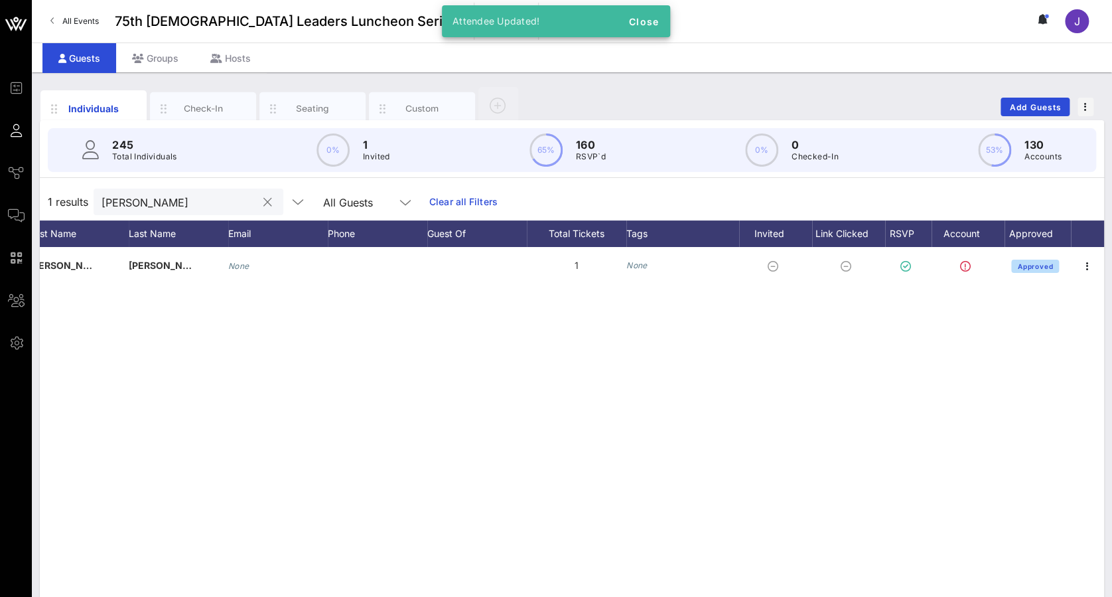
click at [263, 203] on button "clear icon" at bounding box center [267, 202] width 9 height 13
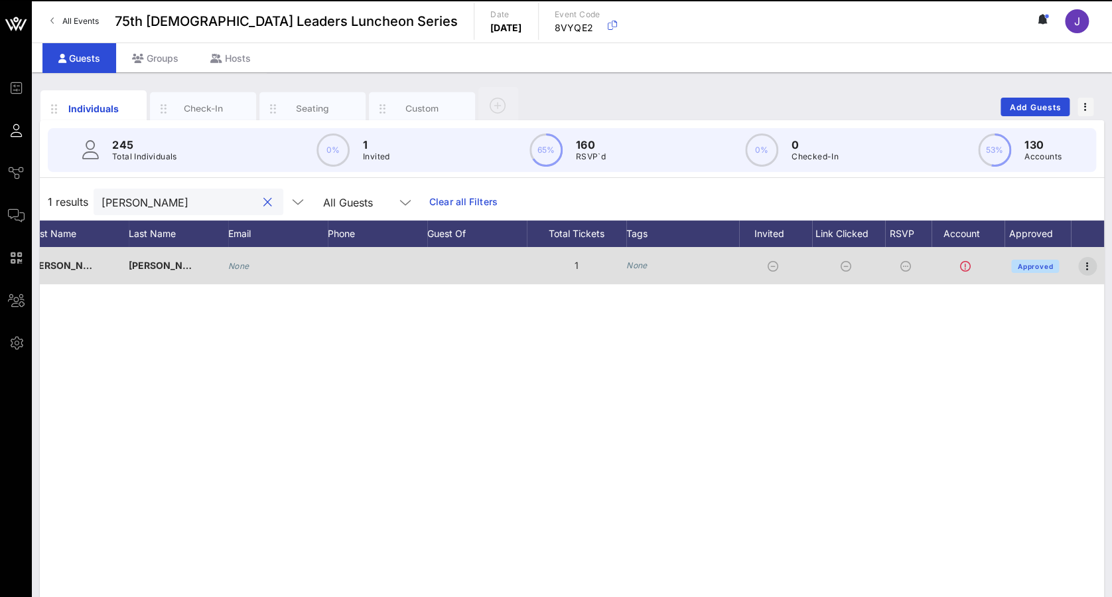
type input "[PERSON_NAME]"
click at [1089, 261] on icon "button" at bounding box center [1088, 266] width 16 height 16
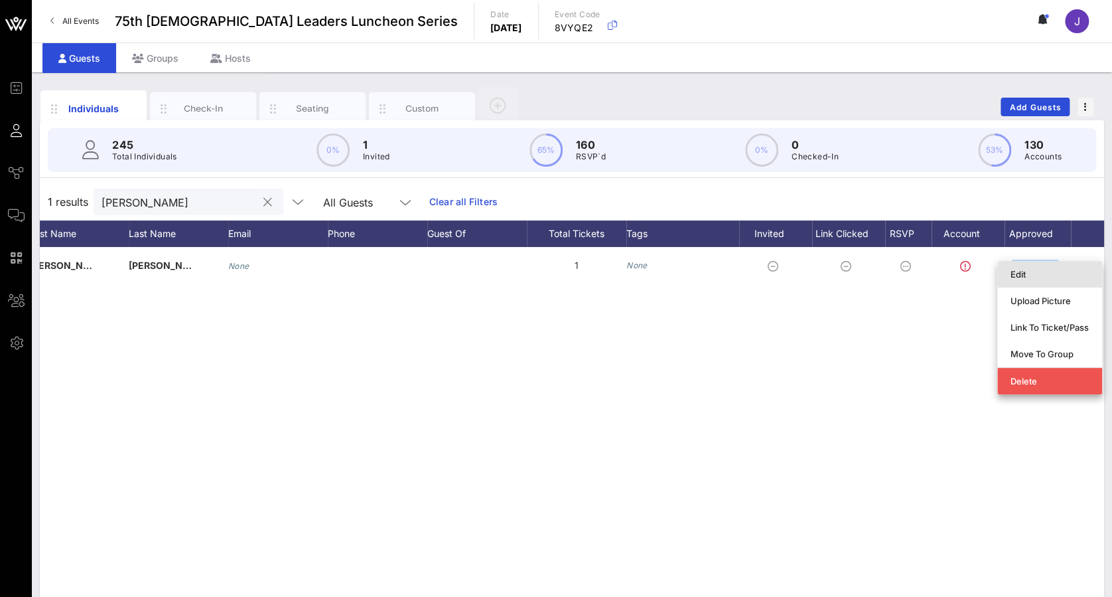
click at [1058, 279] on div "Edit" at bounding box center [1050, 273] width 78 height 21
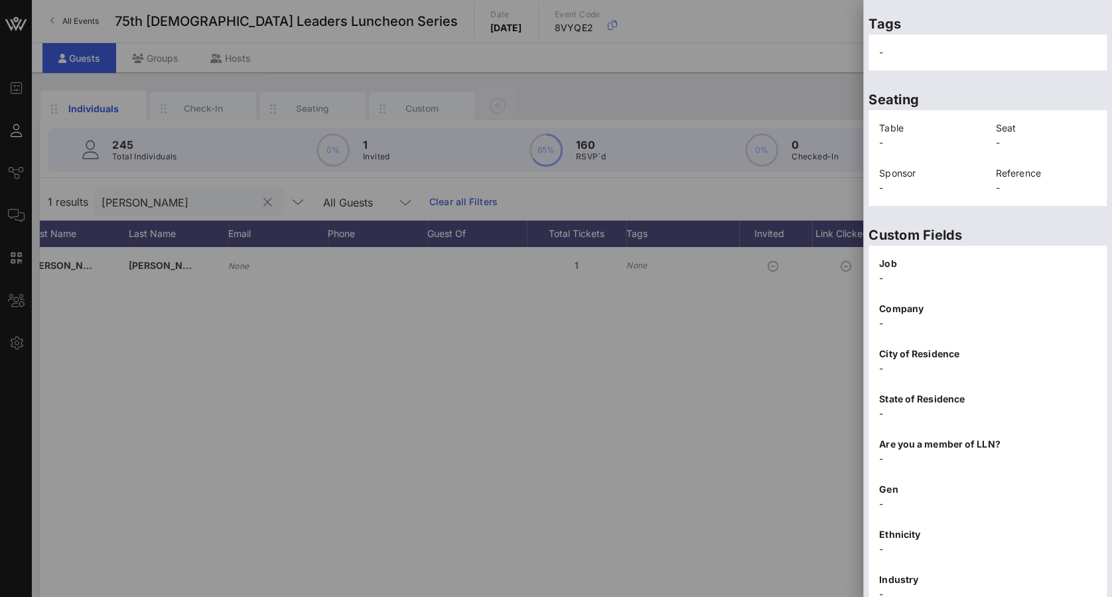
scroll to position [271, 0]
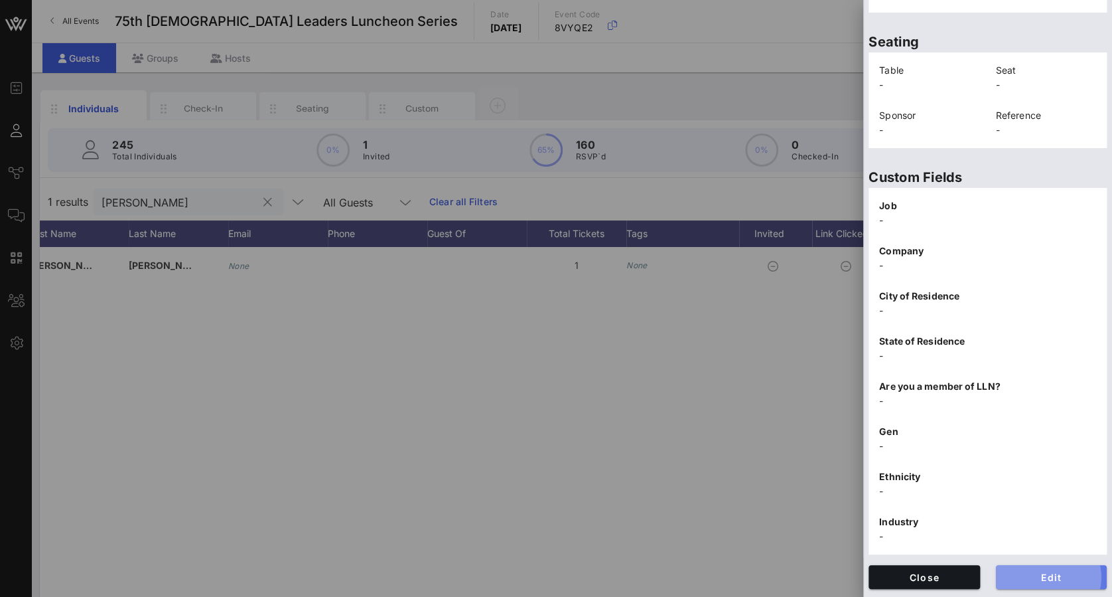
click at [1064, 572] on span "Edit" at bounding box center [1052, 576] width 90 height 11
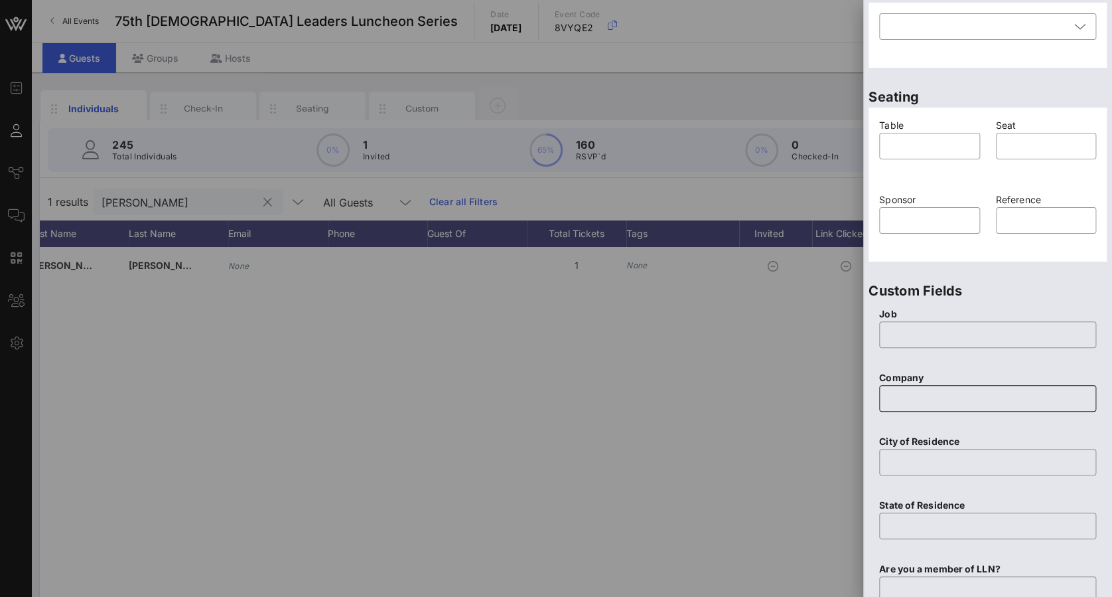
click at [965, 409] on div at bounding box center [987, 398] width 201 height 27
paste input "Beacon Hill Associates"
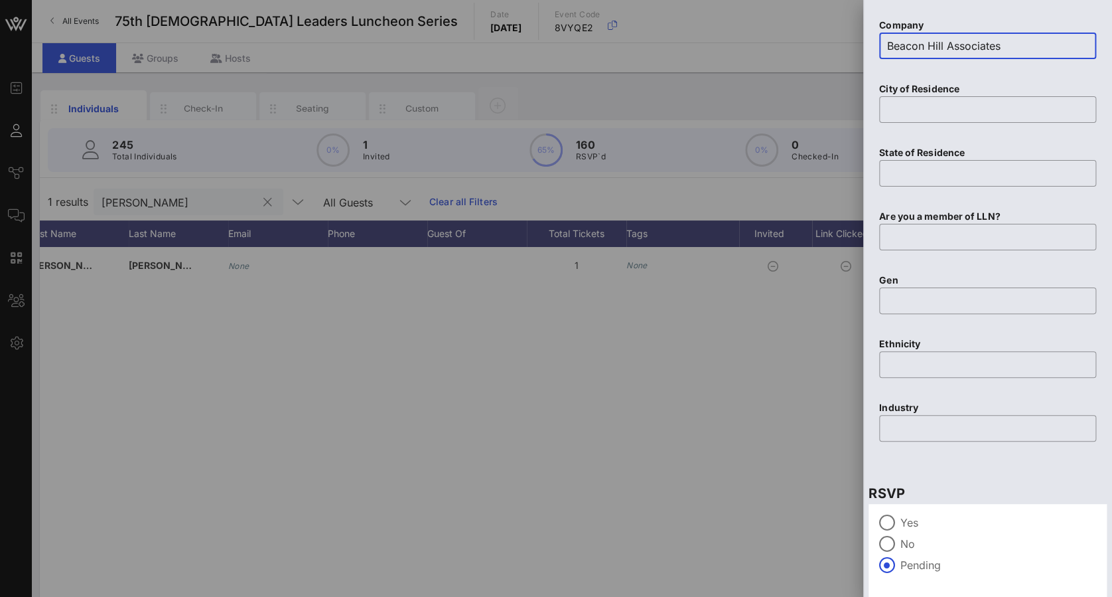
scroll to position [624, 0]
type input "Beacon Hill Associates"
click at [934, 511] on div "Yes No Pending" at bounding box center [988, 549] width 238 height 94
click at [912, 526] on label "Yes" at bounding box center [999, 520] width 196 height 13
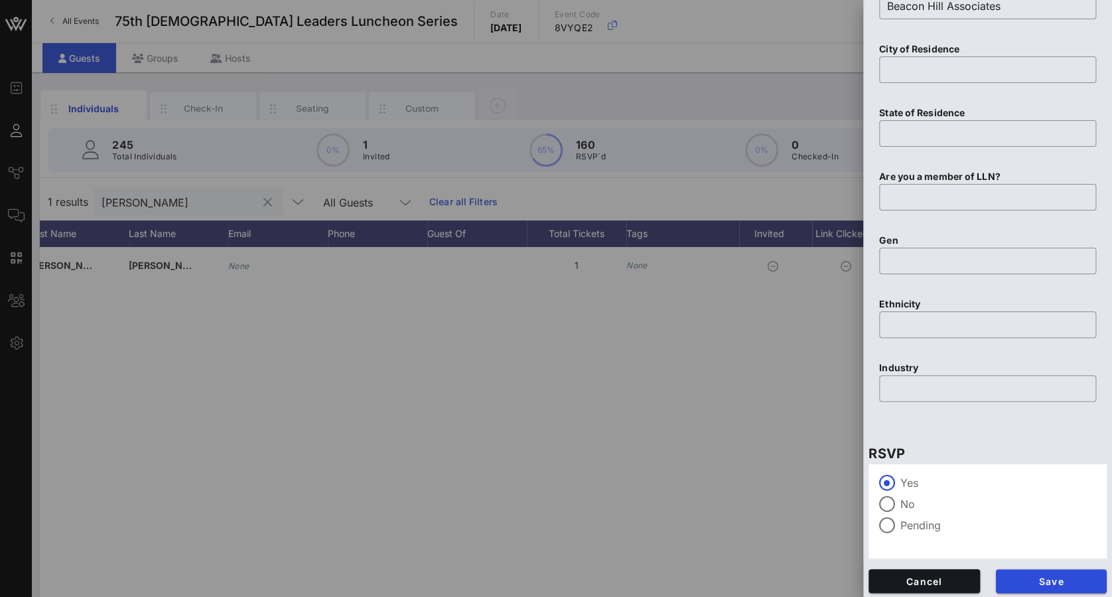
scroll to position [667, 0]
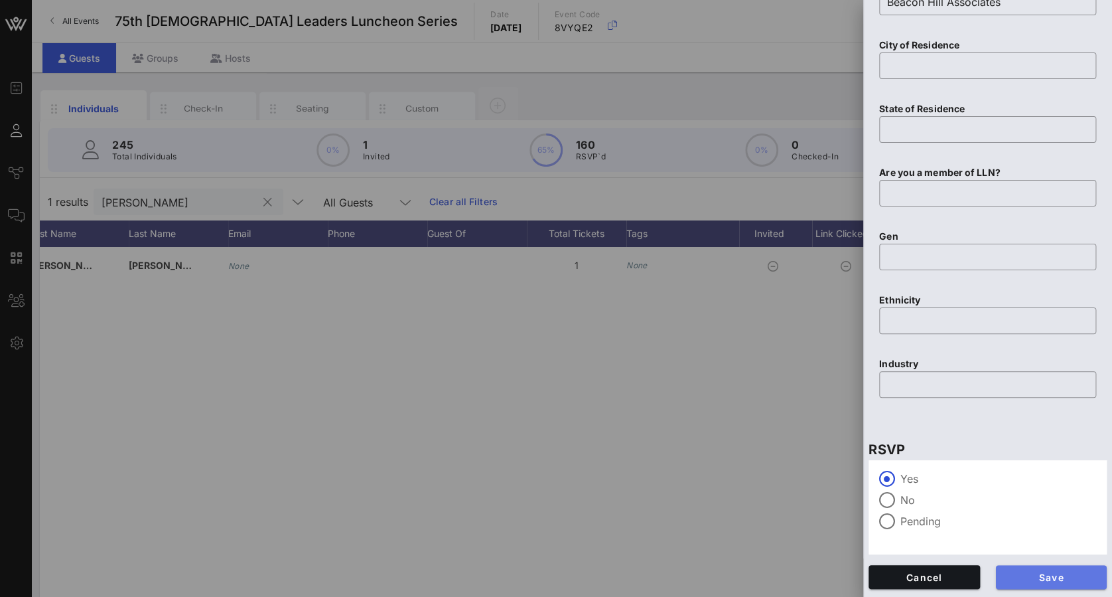
click at [1051, 579] on span "Save" at bounding box center [1052, 576] width 90 height 11
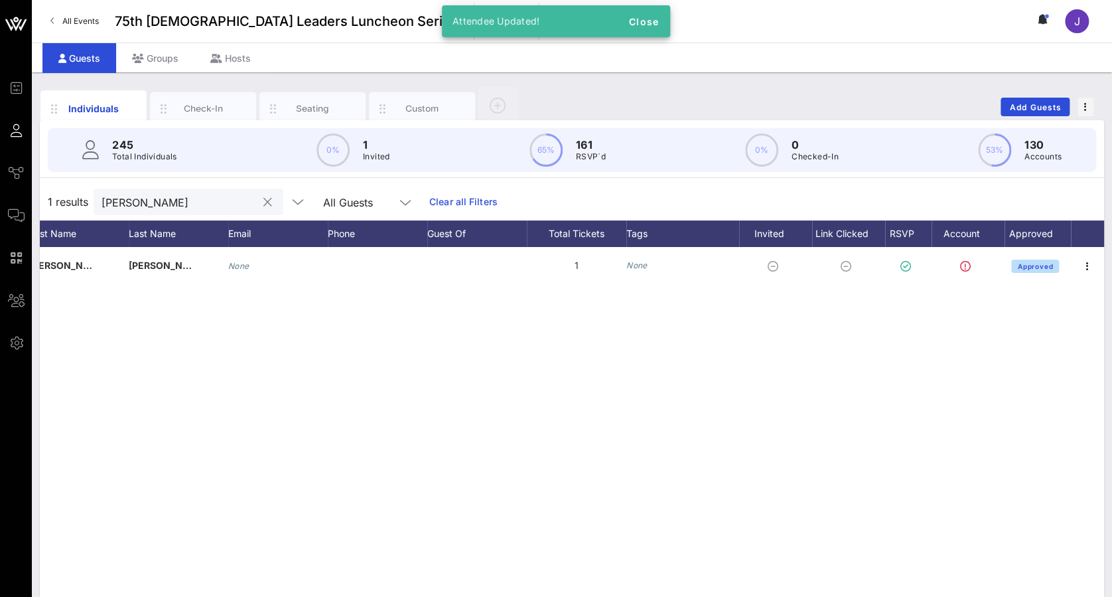
click at [260, 199] on div at bounding box center [267, 202] width 16 height 16
click at [263, 202] on button "clear icon" at bounding box center [267, 202] width 9 height 13
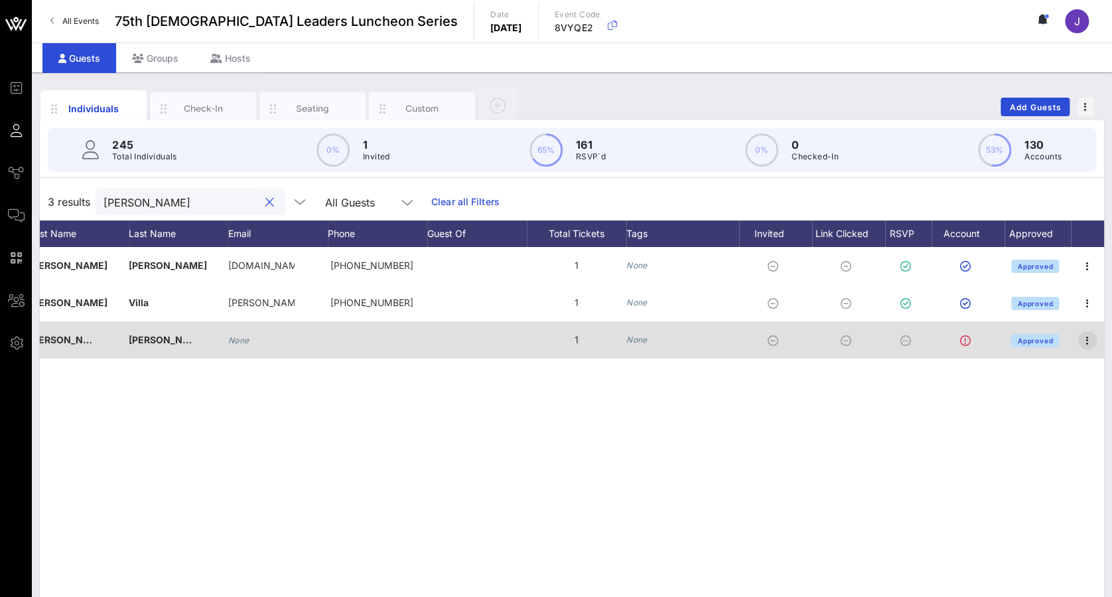
type input "[PERSON_NAME]"
click at [1089, 341] on icon "button" at bounding box center [1088, 340] width 16 height 16
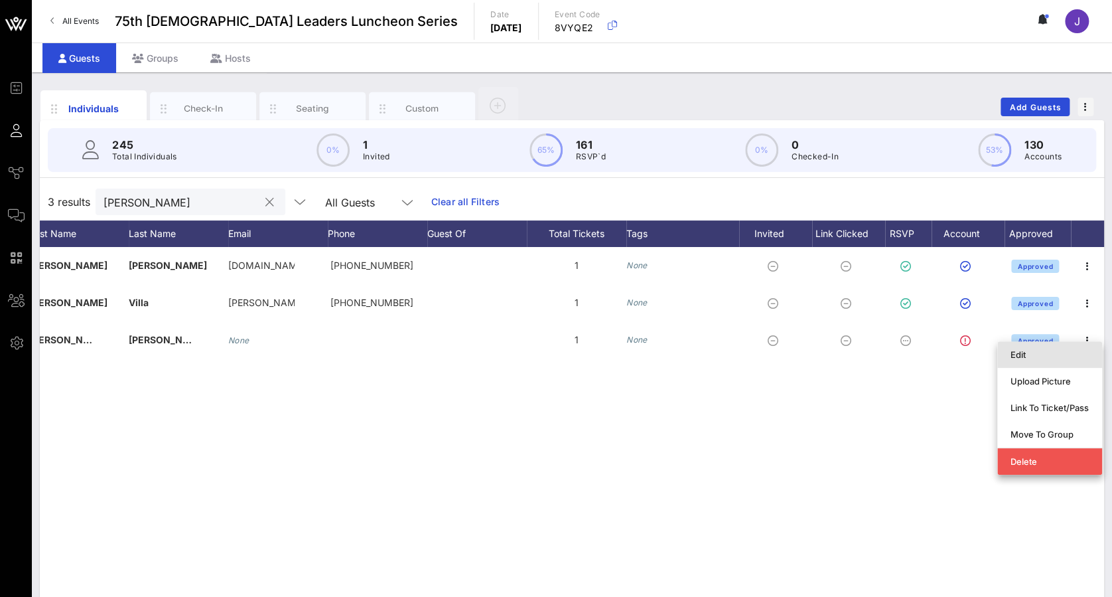
click at [1062, 358] on div "Edit" at bounding box center [1050, 354] width 78 height 11
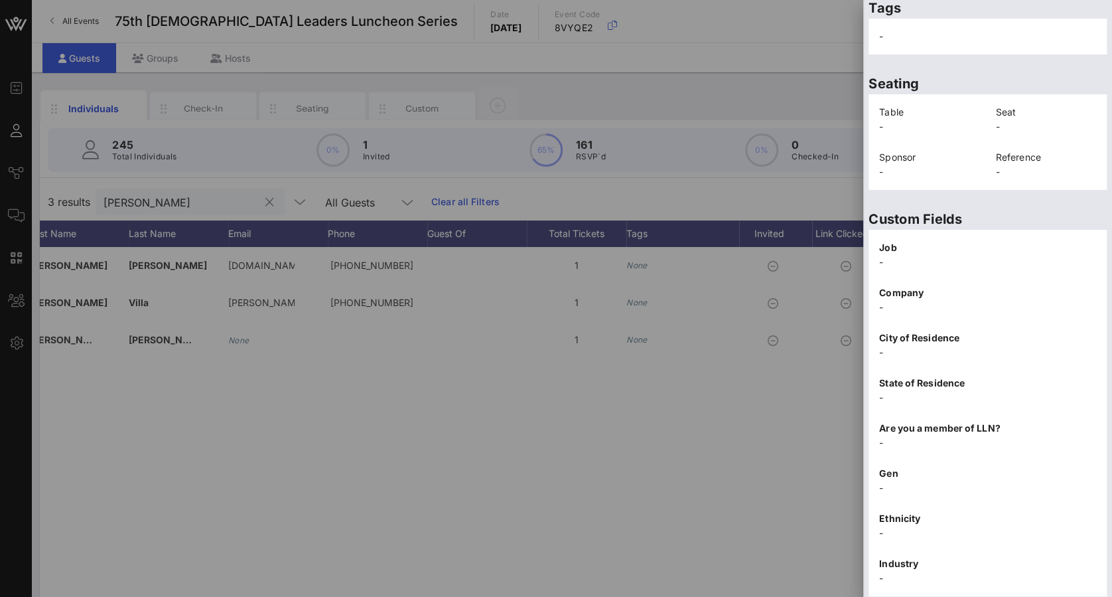
scroll to position [271, 0]
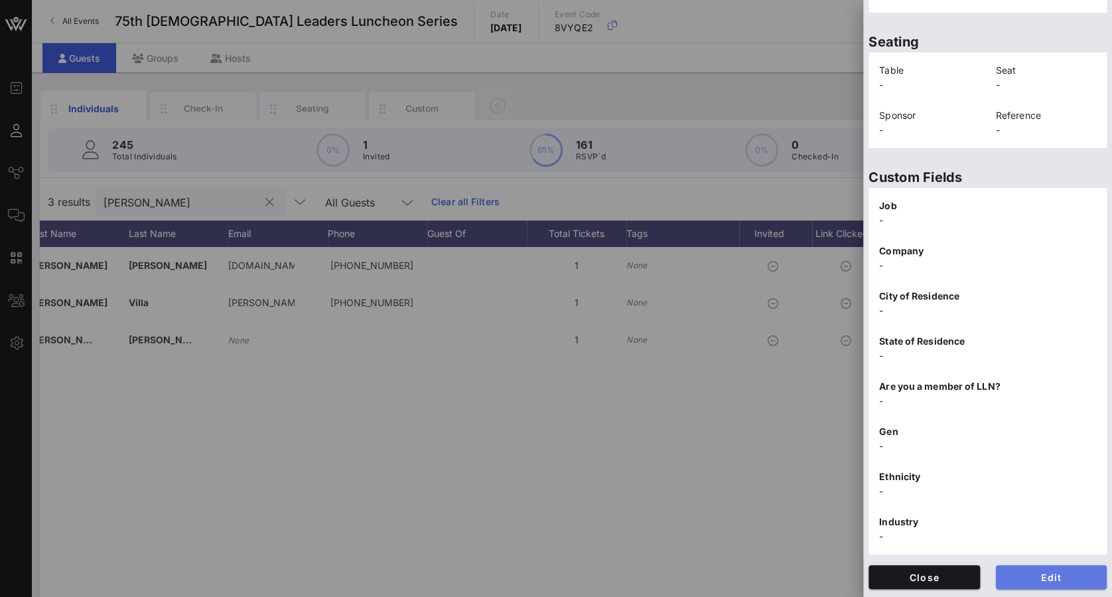
click at [1025, 565] on button "Edit" at bounding box center [1051, 577] width 111 height 24
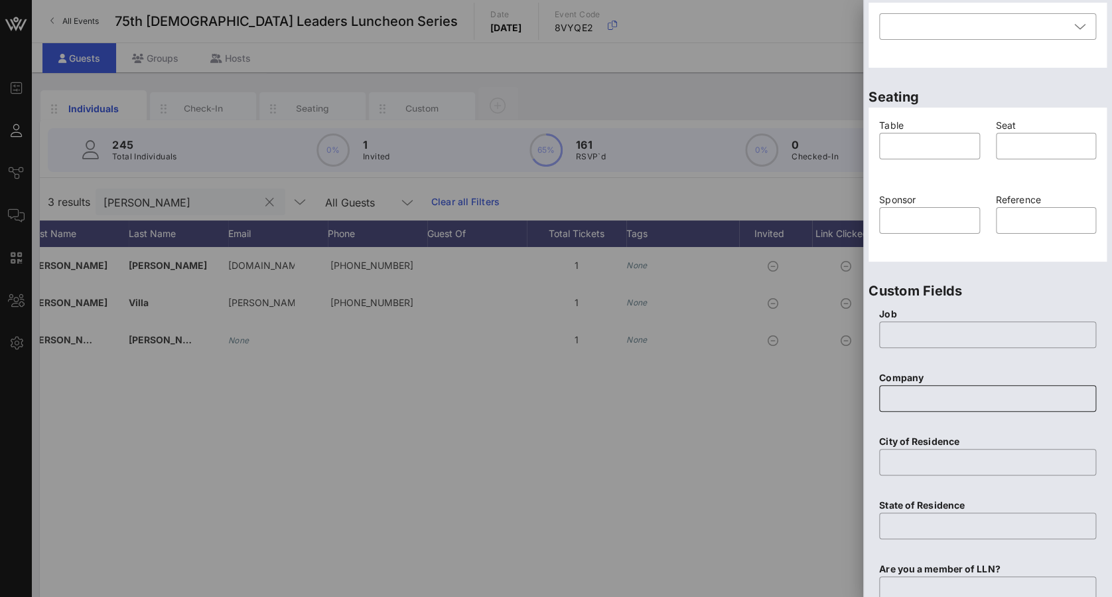
click at [971, 403] on input "text" at bounding box center [987, 398] width 201 height 21
paste input "Beacon Hill Associates"
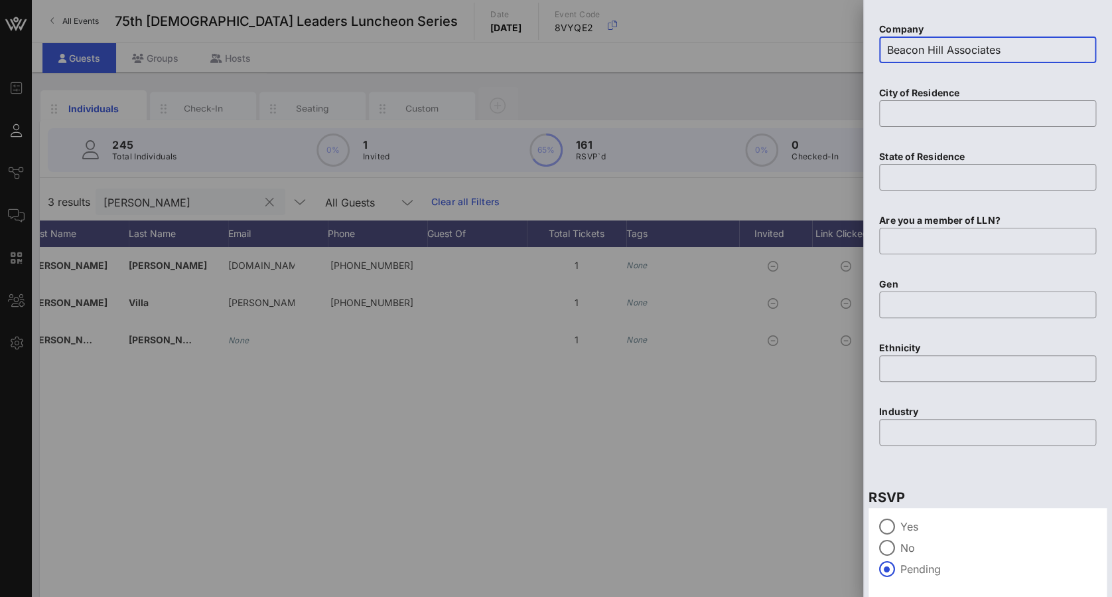
scroll to position [667, 0]
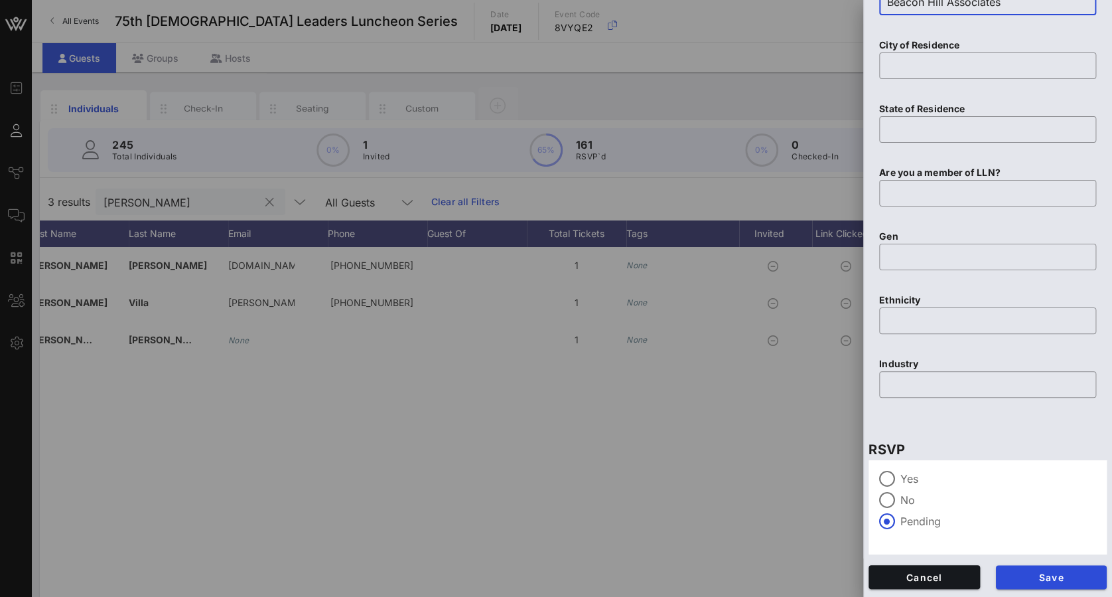
type input "Beacon Hill Associates"
click at [916, 482] on label "Yes" at bounding box center [999, 478] width 196 height 13
click at [1041, 571] on span "Save" at bounding box center [1052, 576] width 90 height 11
